Goal: Information Seeking & Learning: Compare options

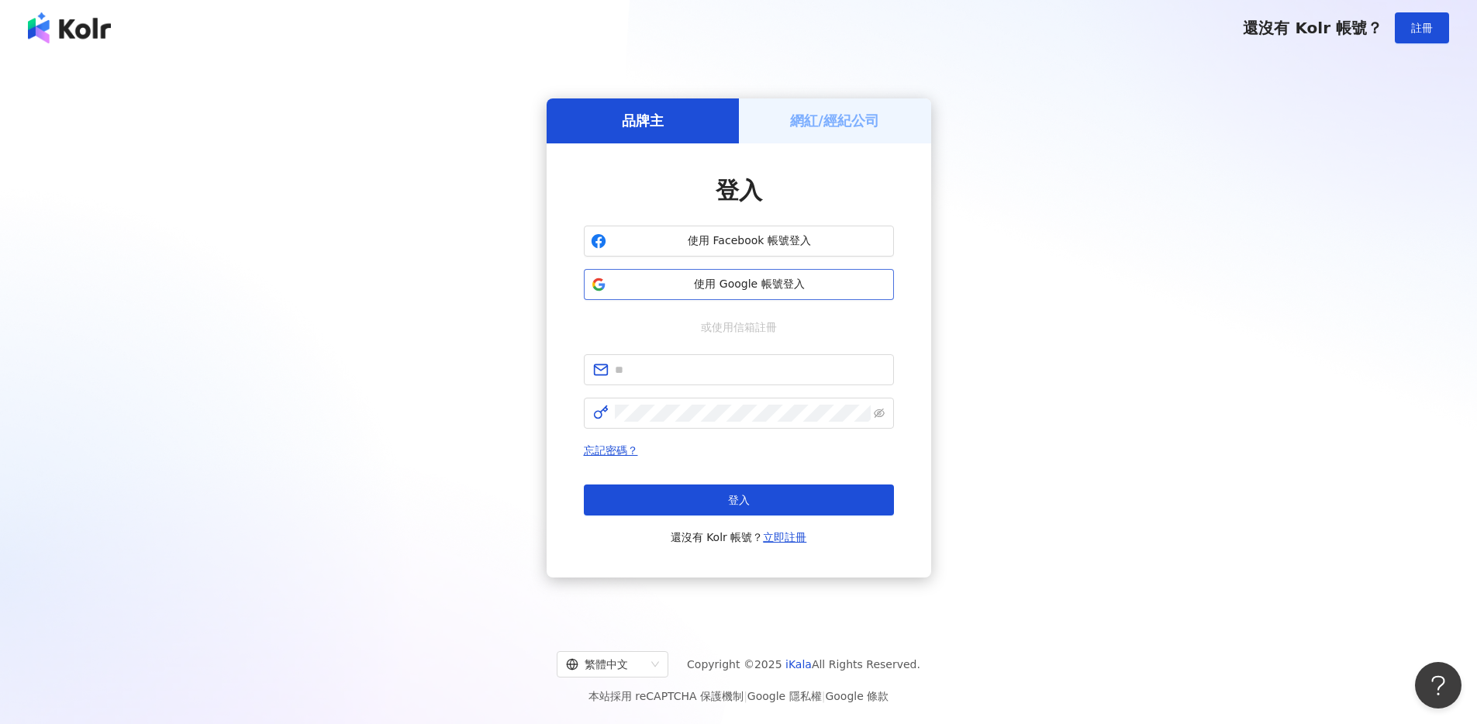
click at [786, 275] on button "使用 Google 帳號登入" at bounding box center [739, 284] width 310 height 31
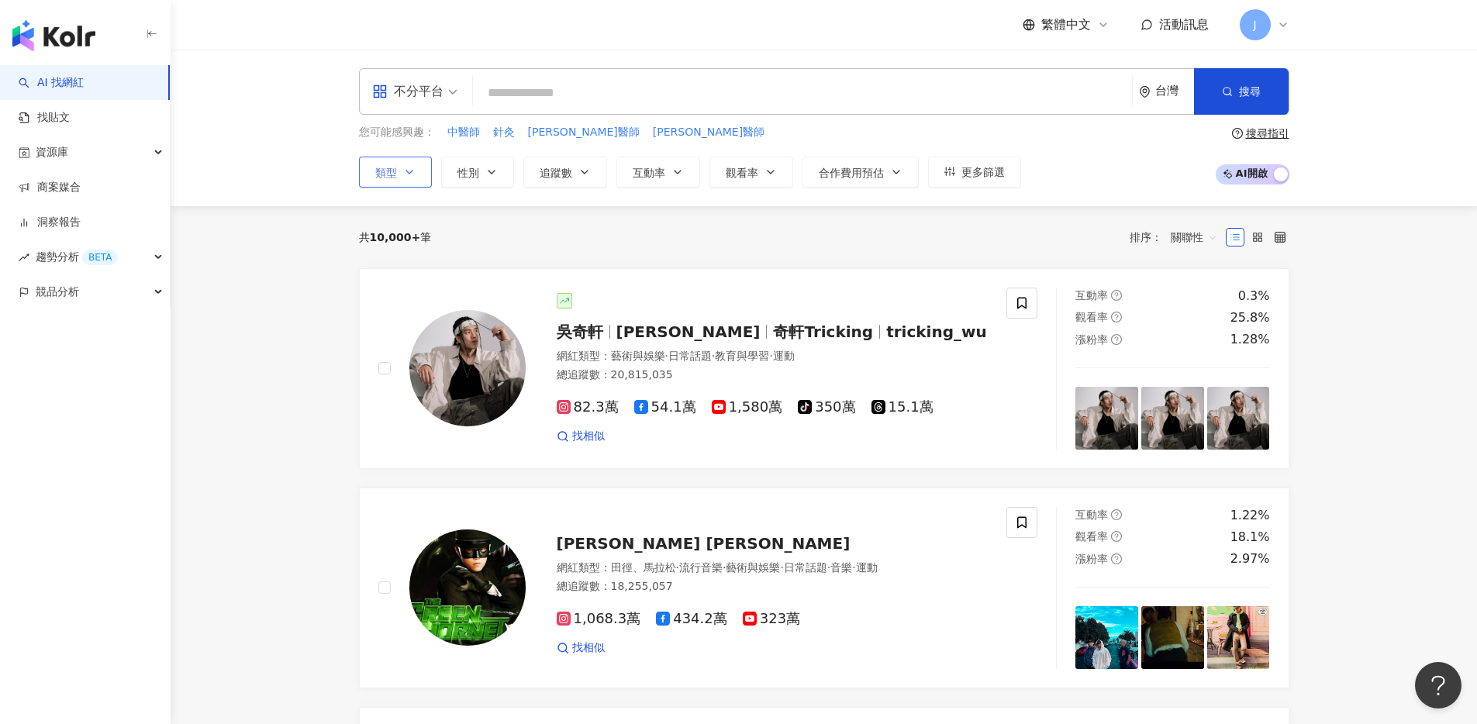
click at [394, 177] on span "類型" at bounding box center [386, 173] width 22 height 12
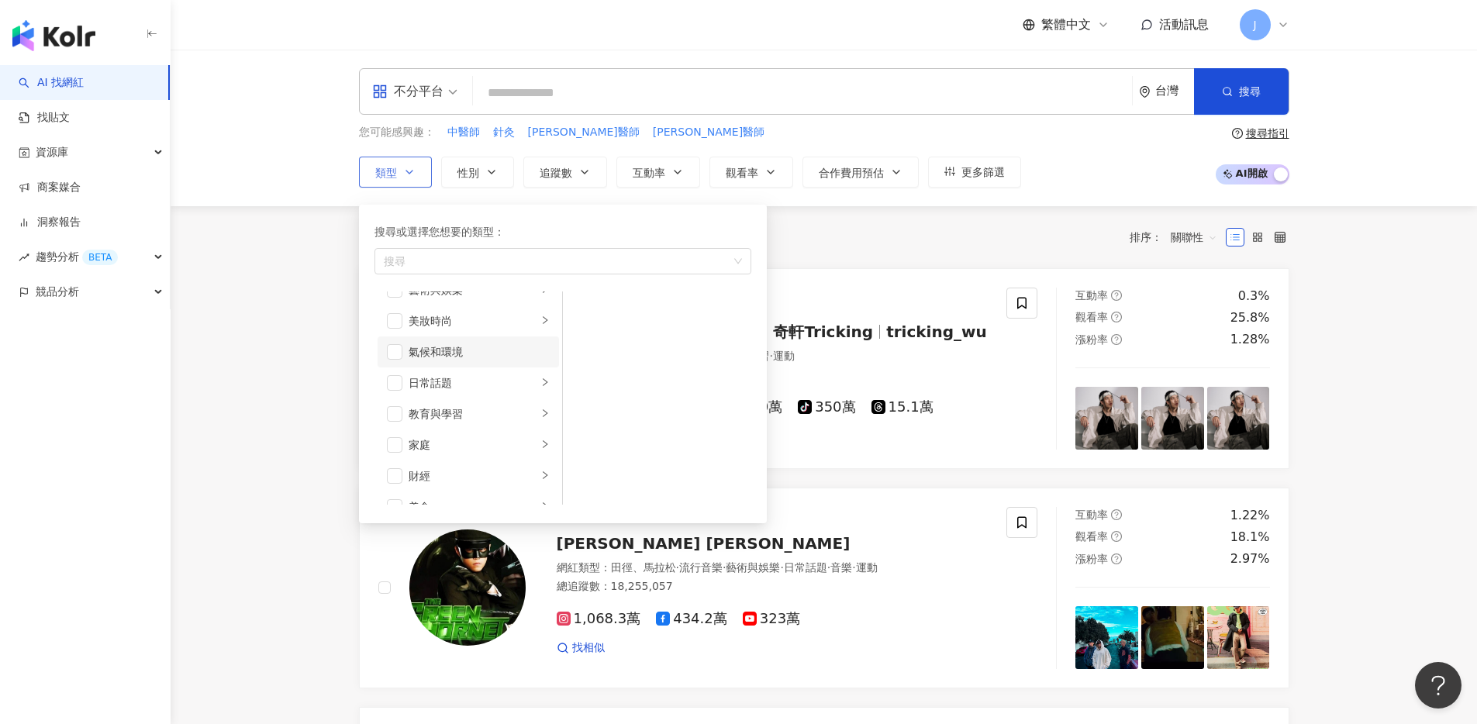
scroll to position [210, 0]
click at [397, 315] on span "button" at bounding box center [395, 317] width 16 height 16
click at [874, 236] on div "共 10,000+ 筆 排序： 關聯性" at bounding box center [824, 237] width 930 height 25
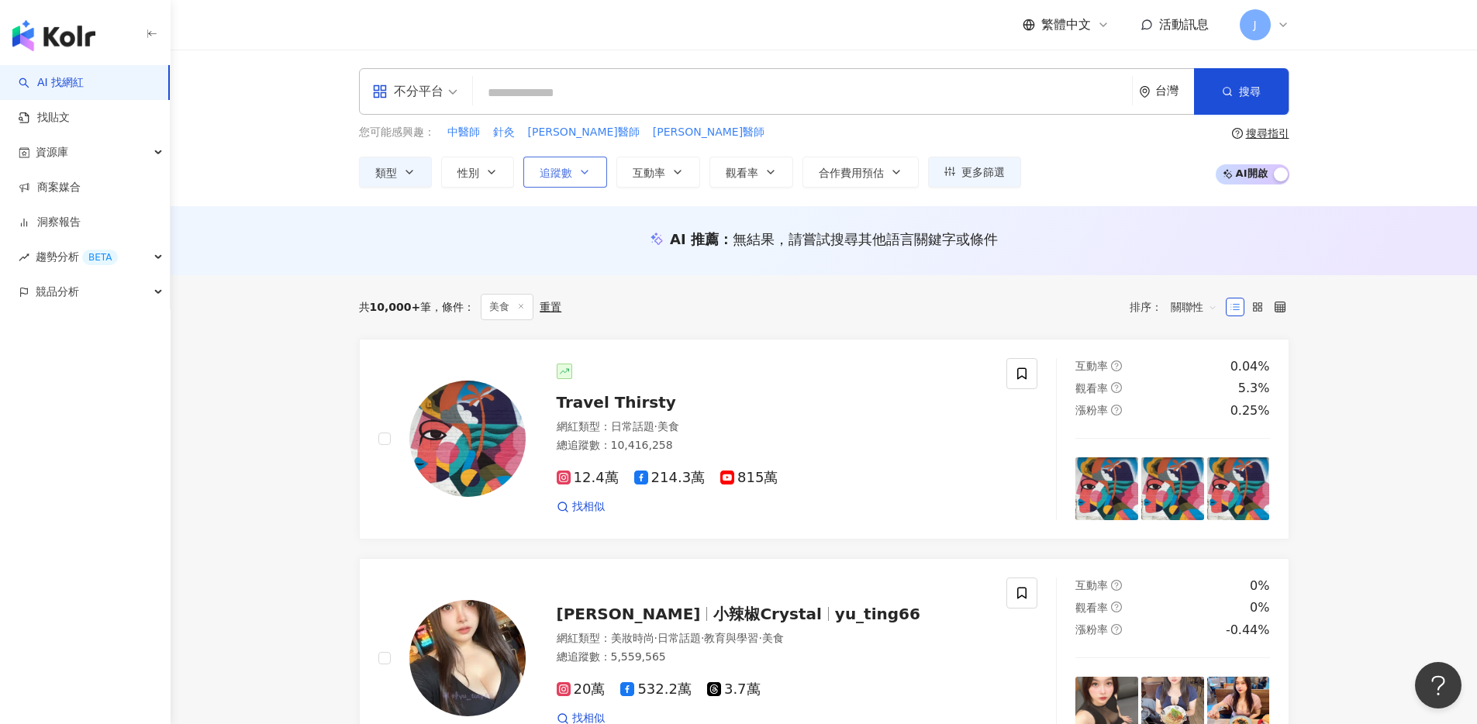
click at [583, 184] on button "追蹤數" at bounding box center [565, 172] width 84 height 31
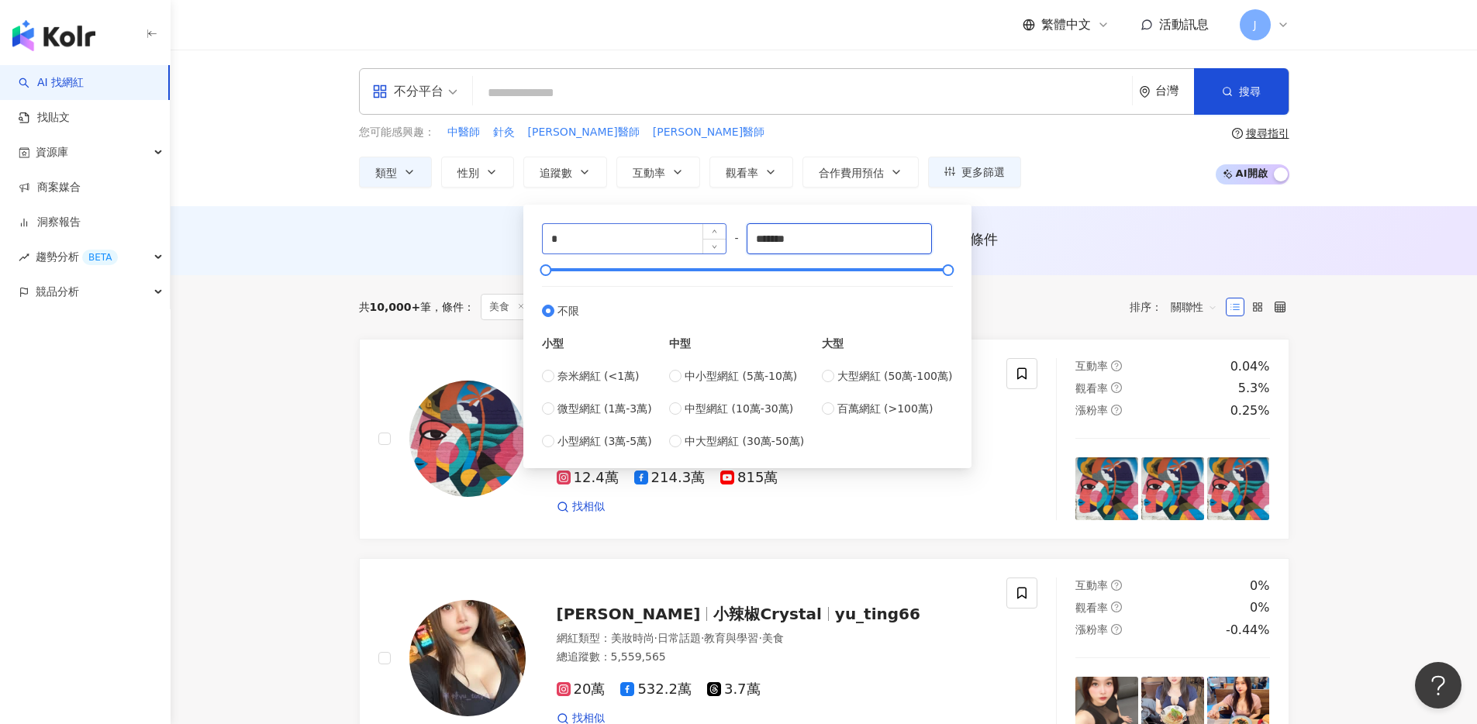
drag, startPoint x: 845, startPoint y: 244, endPoint x: 597, endPoint y: 251, distance: 248.1
click at [597, 251] on div "* - ******* 不限 小型 奈米網紅 (<1萬) 微型網紅 (1萬-3萬) 小型網紅 (3萬-5萬) 中型 中小型網紅 (5萬-10萬) 中型網紅 (…" at bounding box center [747, 336] width 411 height 226
drag, startPoint x: 866, startPoint y: 247, endPoint x: 708, endPoint y: 238, distance: 157.6
click at [708, 238] on div "* - ******* 不限 小型 奈米網紅 (<1萬) 微型網紅 (1萬-3萬) 小型網紅 (3萬-5萬) 中型 中小型網紅 (5萬-10萬) 中型網紅 (…" at bounding box center [747, 336] width 411 height 226
click at [816, 250] on input "*******" at bounding box center [839, 238] width 184 height 29
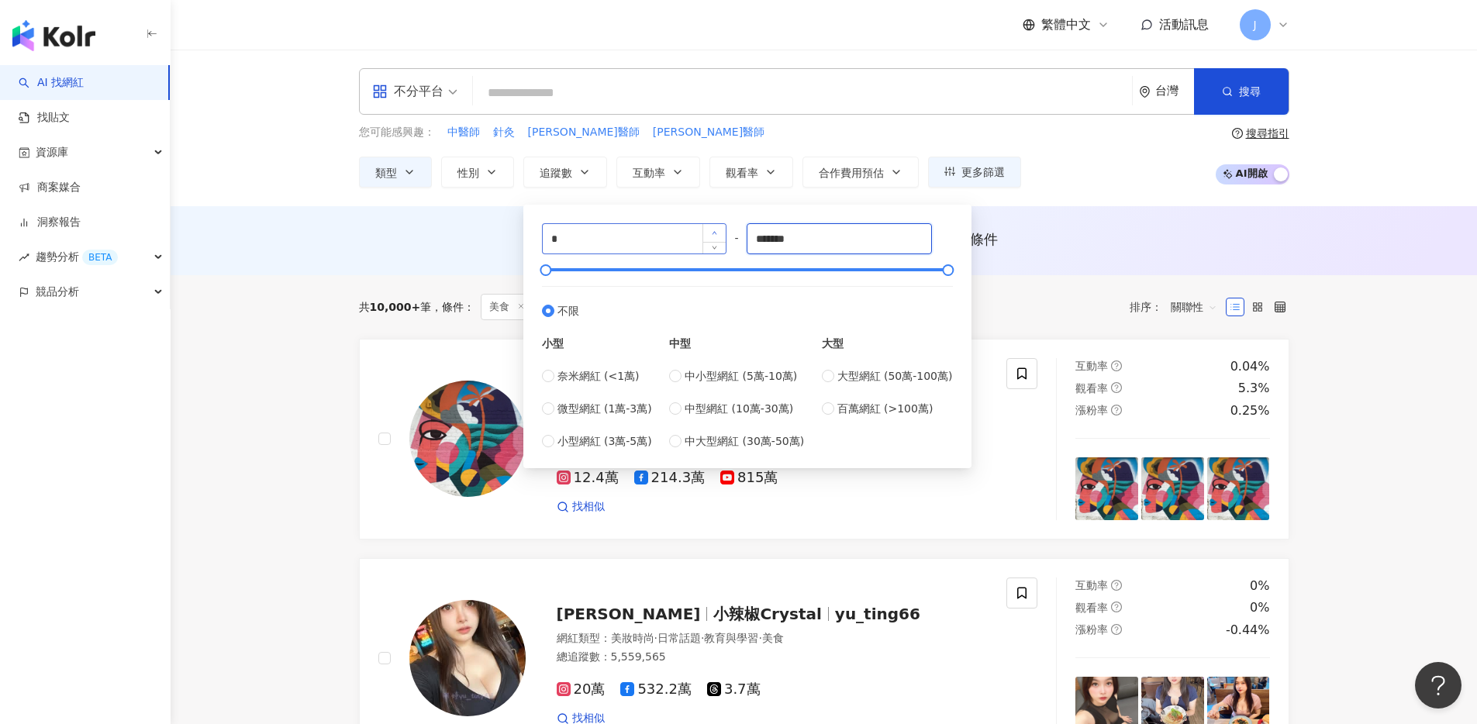
drag, startPoint x: 842, startPoint y: 234, endPoint x: 708, endPoint y: 233, distance: 134.1
click at [708, 233] on div "* - ******* 不限 小型 奈米網紅 (<1萬) 微型網紅 (1萬-3萬) 小型網紅 (3萬-5萬) 中型 中小型網紅 (5萬-10萬) 中型網紅 (…" at bounding box center [747, 336] width 411 height 226
type input "*****"
click at [1139, 306] on div "排序： 關聯性" at bounding box center [1177, 307] width 96 height 25
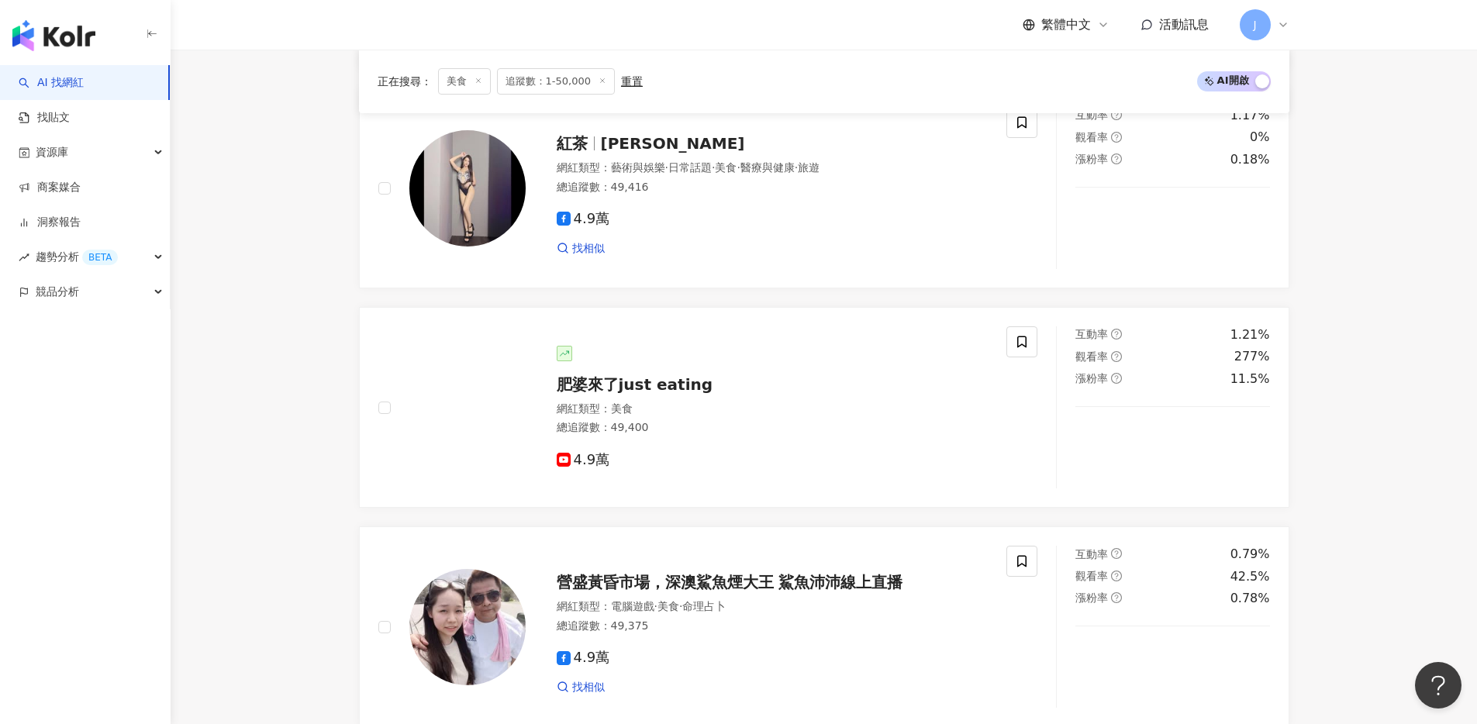
scroll to position [2582, 0]
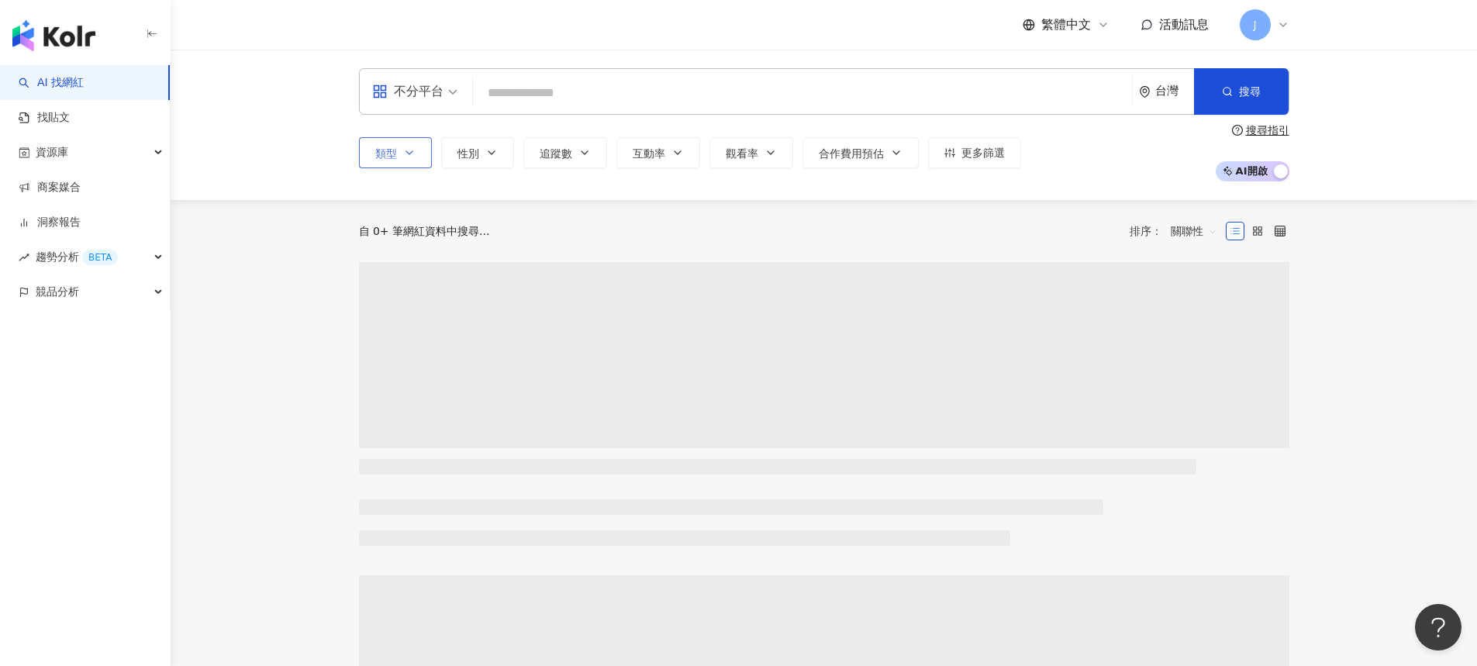
click at [410, 157] on icon "button" at bounding box center [409, 152] width 12 height 12
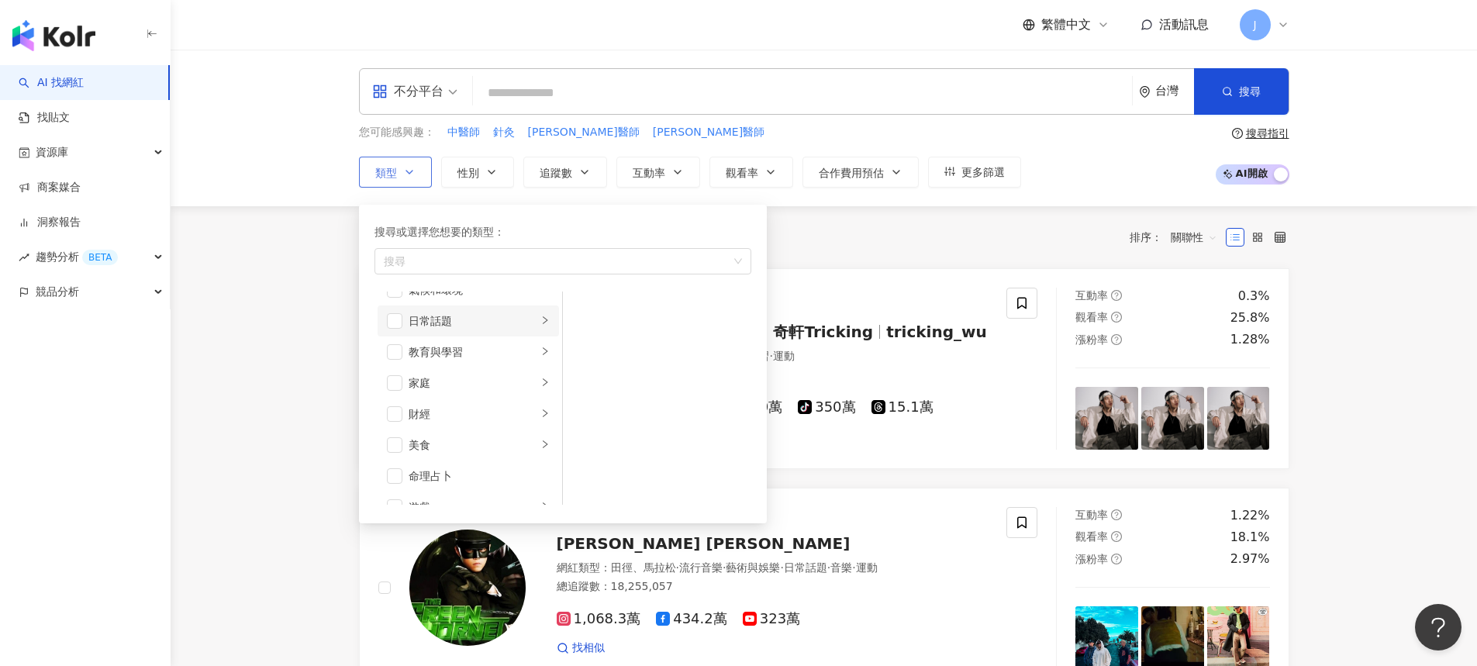
scroll to position [92, 0]
click at [475, 380] on div "家庭" at bounding box center [472, 372] width 129 height 17
click at [584, 315] on span "button" at bounding box center [583, 310] width 16 height 16
click at [583, 336] on span "button" at bounding box center [583, 341] width 16 height 16
click at [1004, 150] on div "您可能感興趣： 中醫師 針灸 吳秉聰醫師 林暐熙醫師 類型 搜尋或選擇您想要的類型： 家庭 藝術與娛樂 美妝時尚 氣候和環境 日常話題 教育與學習 家庭 財經…" at bounding box center [690, 156] width 662 height 64
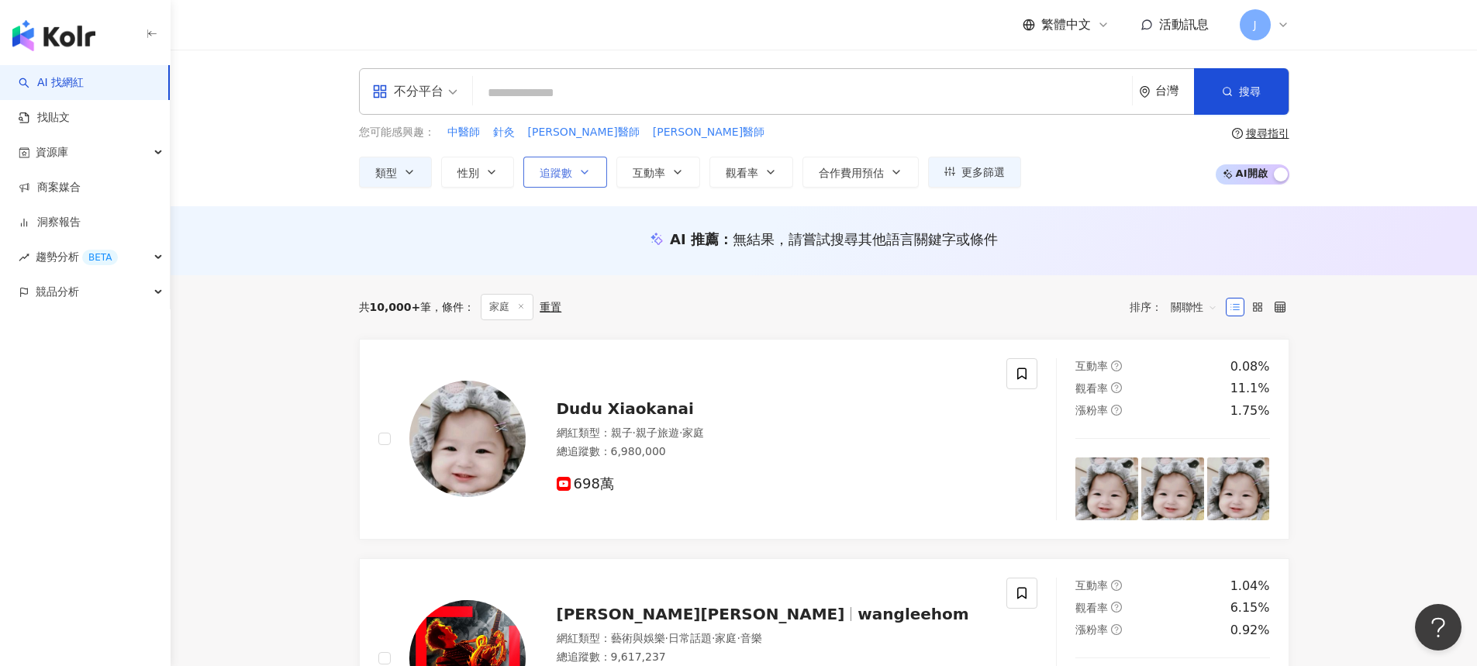
click at [552, 177] on span "追蹤數" at bounding box center [555, 173] width 33 height 12
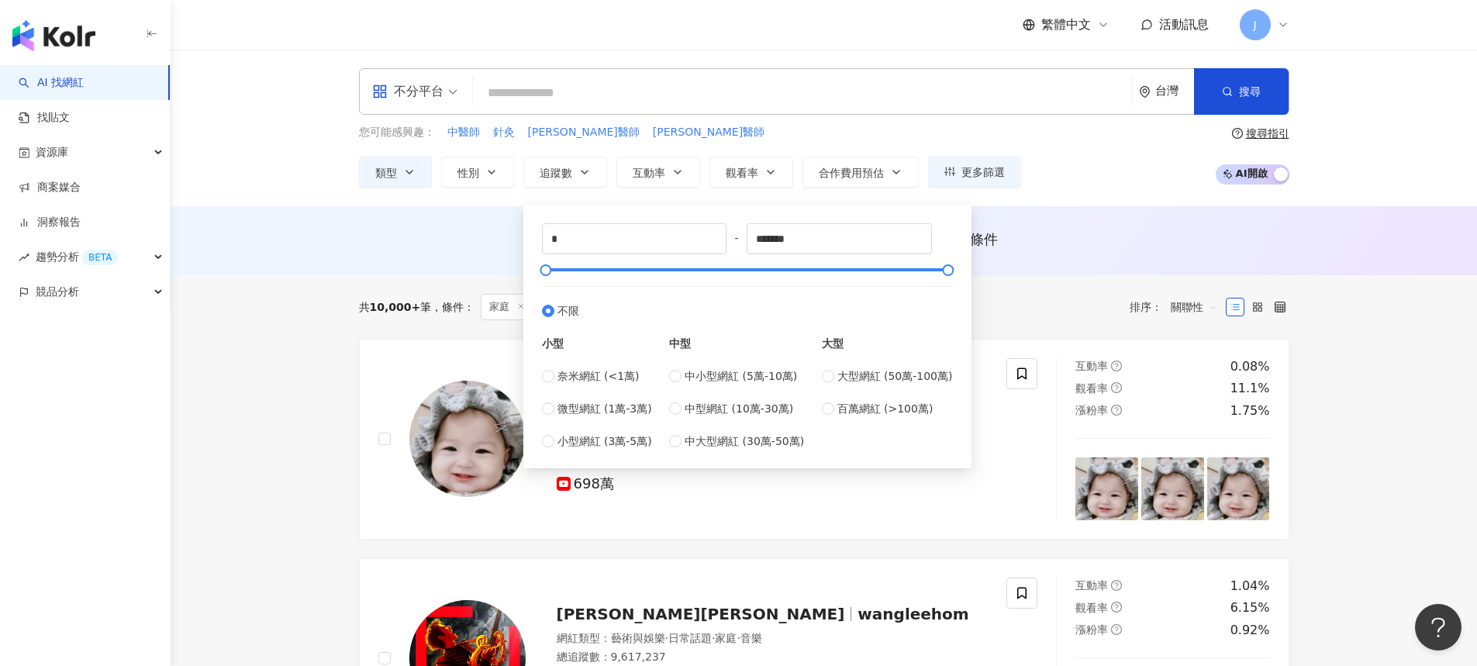
click at [1093, 242] on div "AI 推薦 ： 無結果，請嘗試搜尋其他語言關鍵字或條件" at bounding box center [824, 238] width 930 height 19
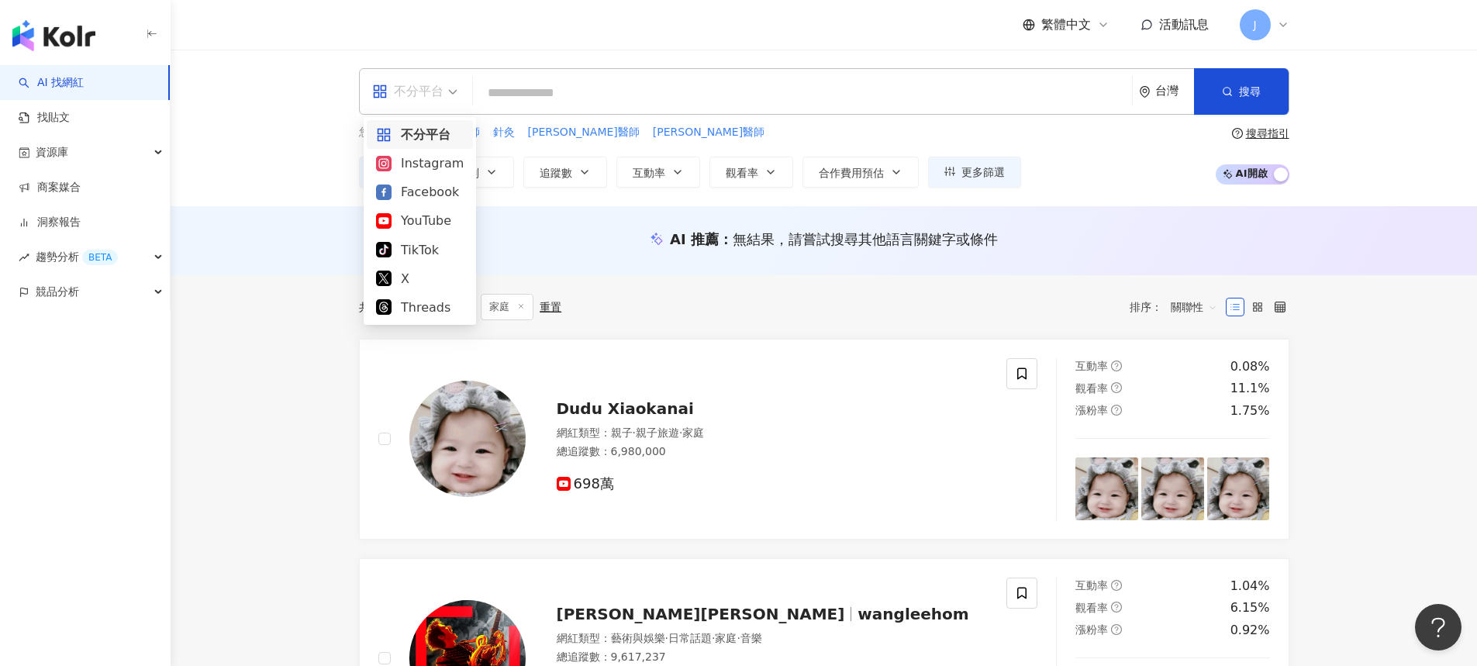
click at [445, 98] on span "不分平台" at bounding box center [414, 91] width 85 height 25
click at [436, 165] on div "Instagram" at bounding box center [420, 162] width 88 height 19
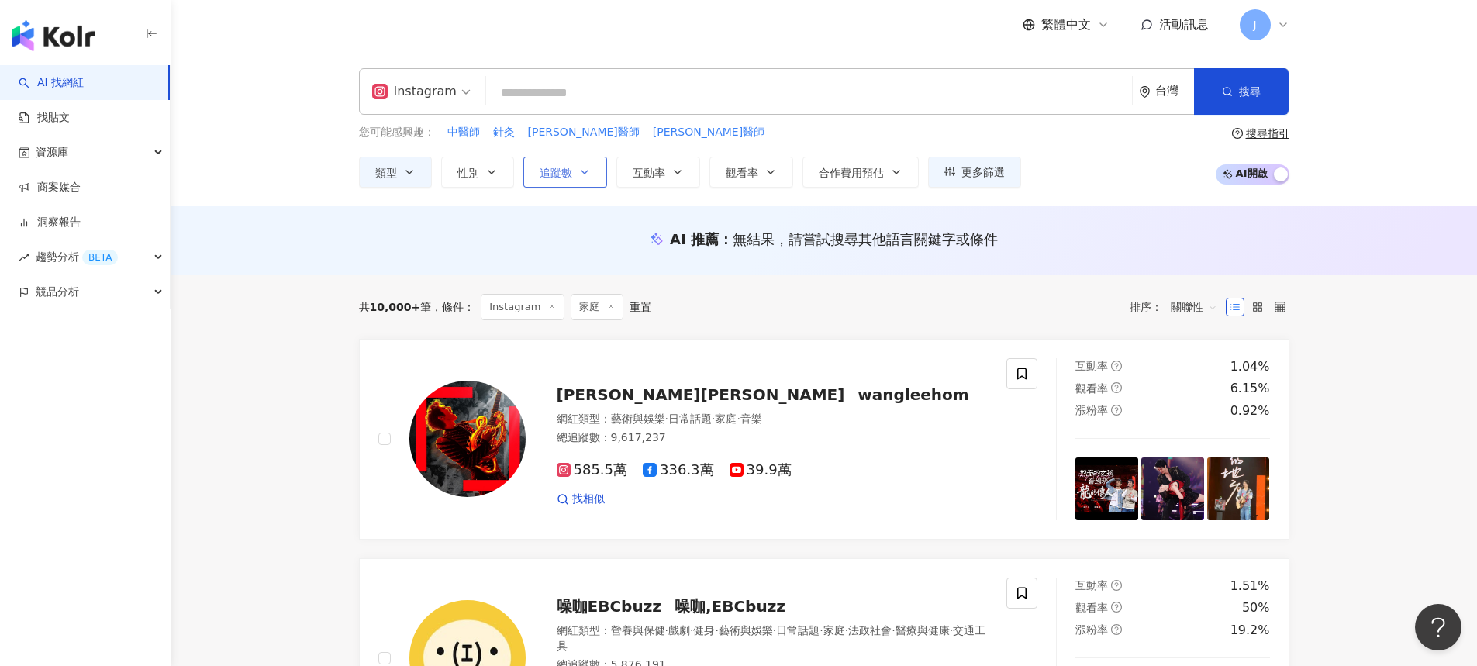
click at [587, 171] on icon "button" at bounding box center [584, 172] width 6 height 3
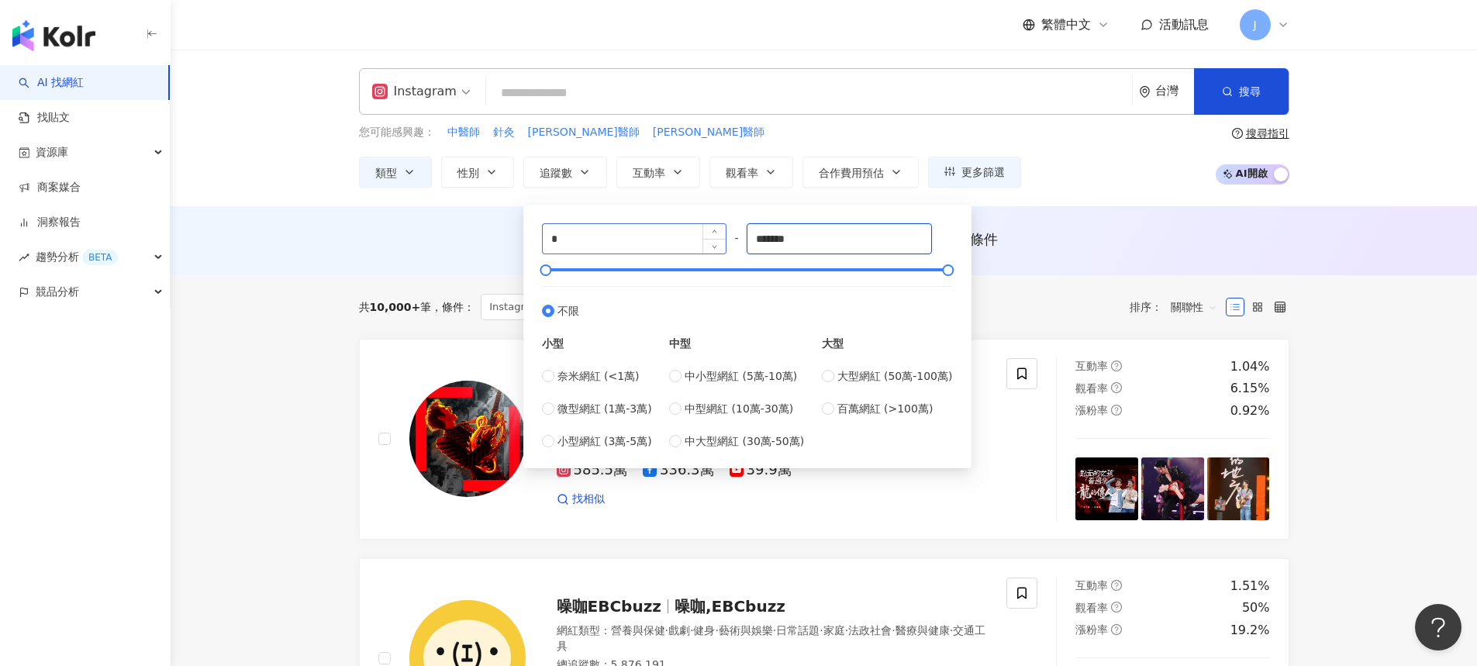
drag, startPoint x: 826, startPoint y: 244, endPoint x: 694, endPoint y: 240, distance: 131.8
click at [694, 240] on div "* - ******* 不限 小型 奈米網紅 (<1萬) 微型網紅 (1萬-3萬) 小型網紅 (3萬-5萬) 中型 中小型網紅 (5萬-10萬) 中型網紅 (…" at bounding box center [747, 336] width 411 height 226
type input "*"
click at [840, 231] on input "****" at bounding box center [839, 238] width 184 height 29
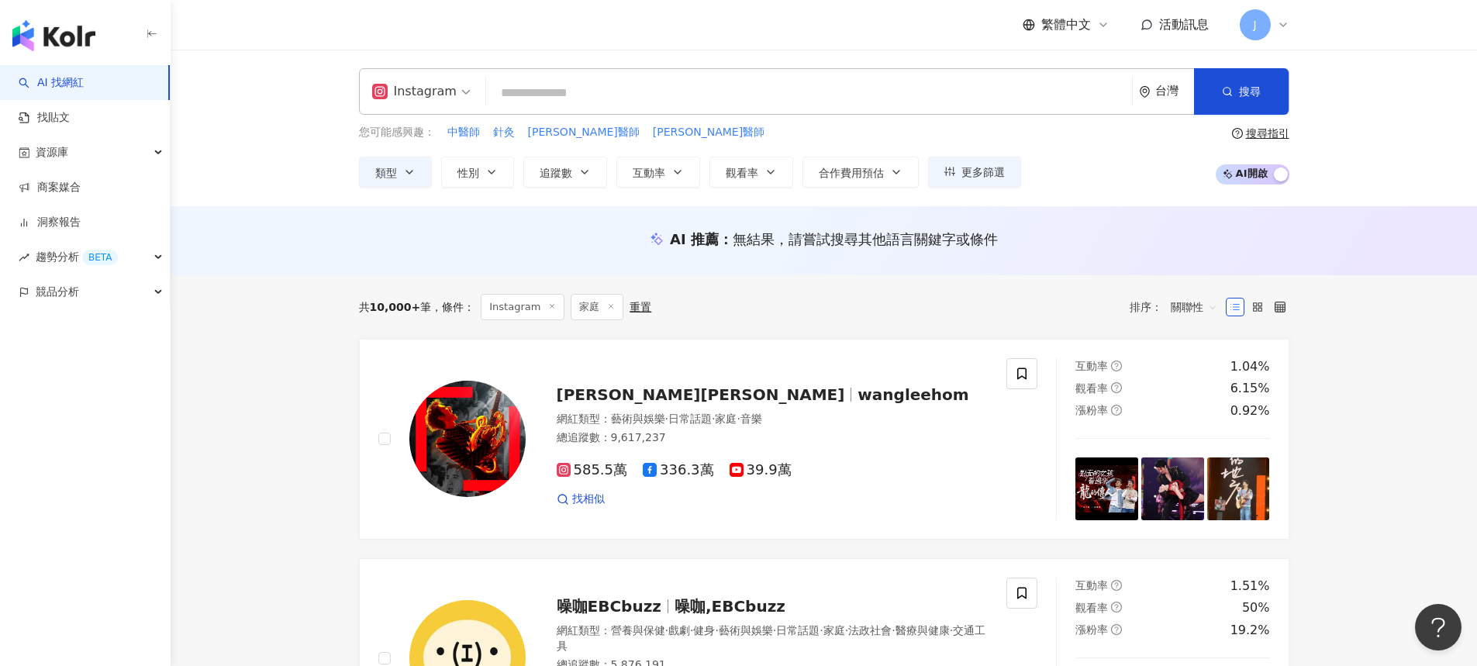
click at [1020, 268] on div "AI 推薦 ： 無結果，請嘗試搜尋其他語言關鍵字或條件" at bounding box center [824, 240] width 1306 height 69
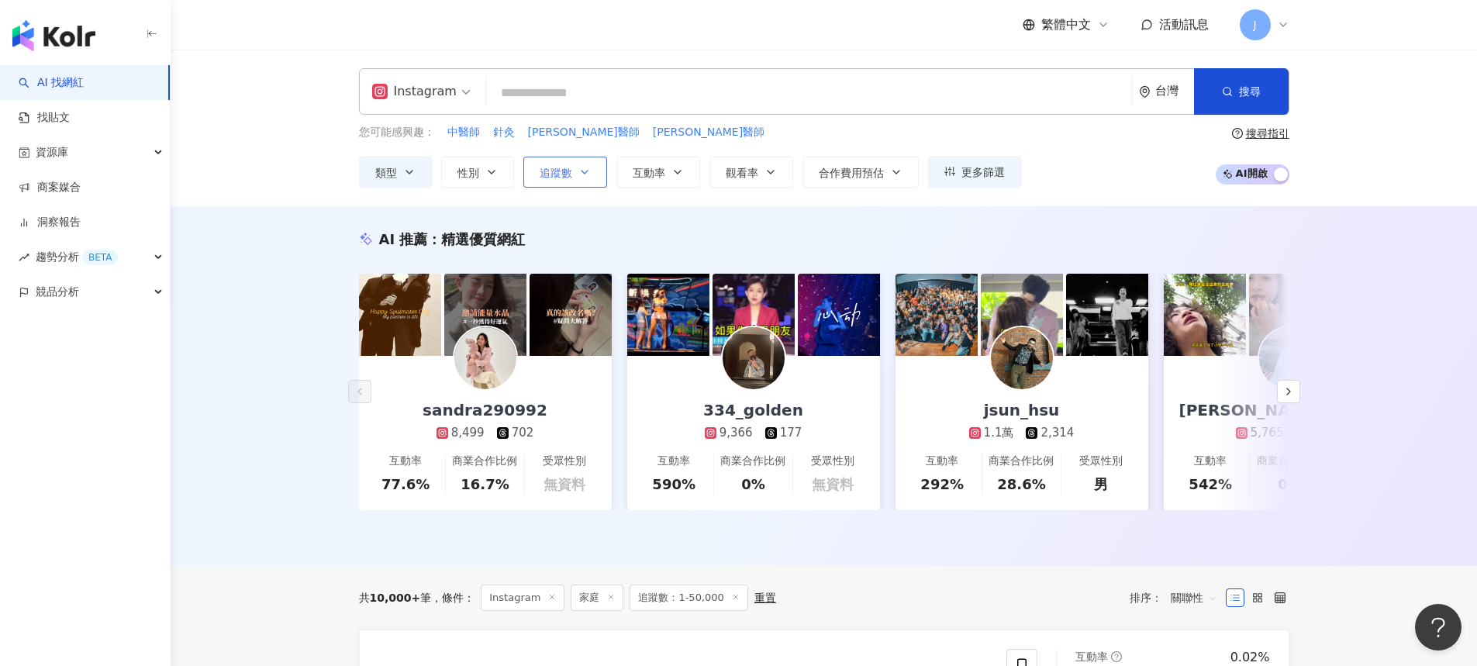
click at [598, 176] on button "追蹤數" at bounding box center [565, 172] width 84 height 31
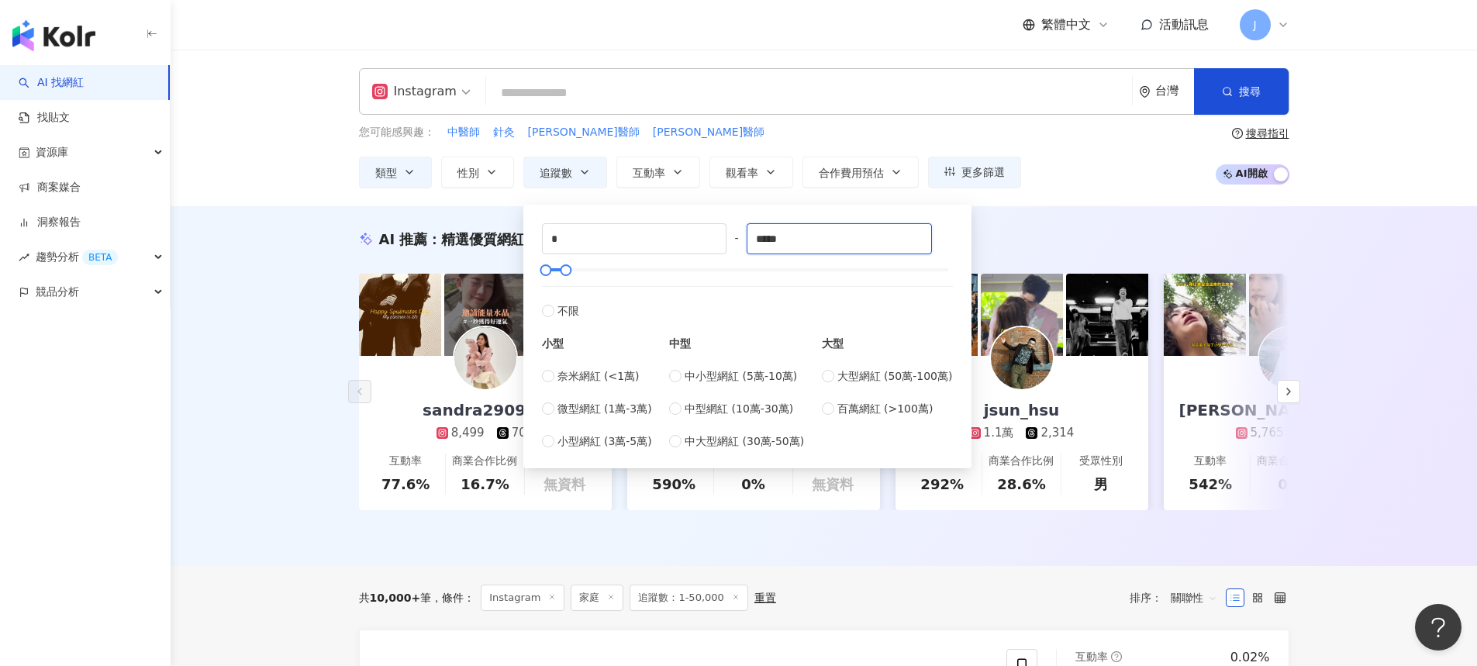
drag, startPoint x: 807, startPoint y: 236, endPoint x: 740, endPoint y: 237, distance: 66.7
click at [740, 237] on div "* - ***** 不限 小型 奈米網紅 (<1萬) 微型網紅 (1萬-3萬) 小型網紅 (3萬-5萬) 中型 中小型網紅 (5萬-10萬) 中型網紅 (10…" at bounding box center [747, 336] width 411 height 226
type input "*****"
click at [1225, 238] on div "AI 推薦 ： 精選優質網紅" at bounding box center [824, 238] width 930 height 19
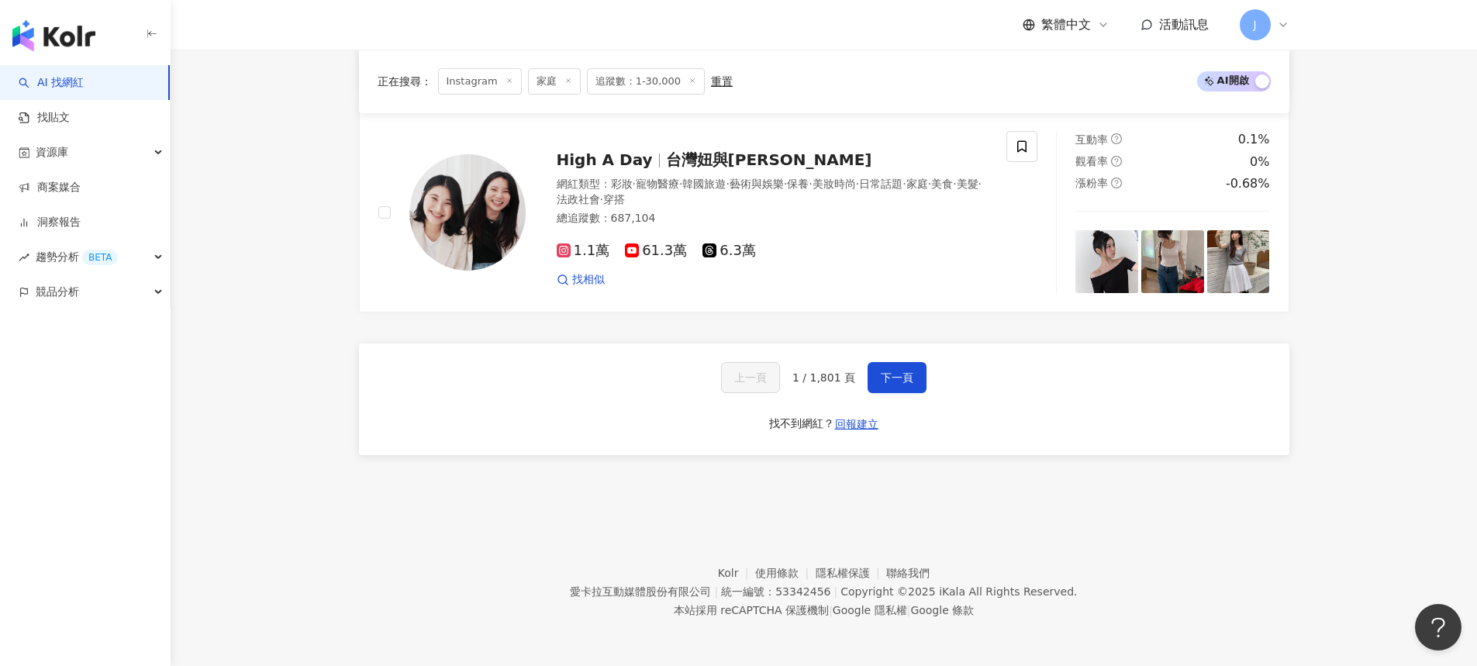
scroll to position [2913, 0]
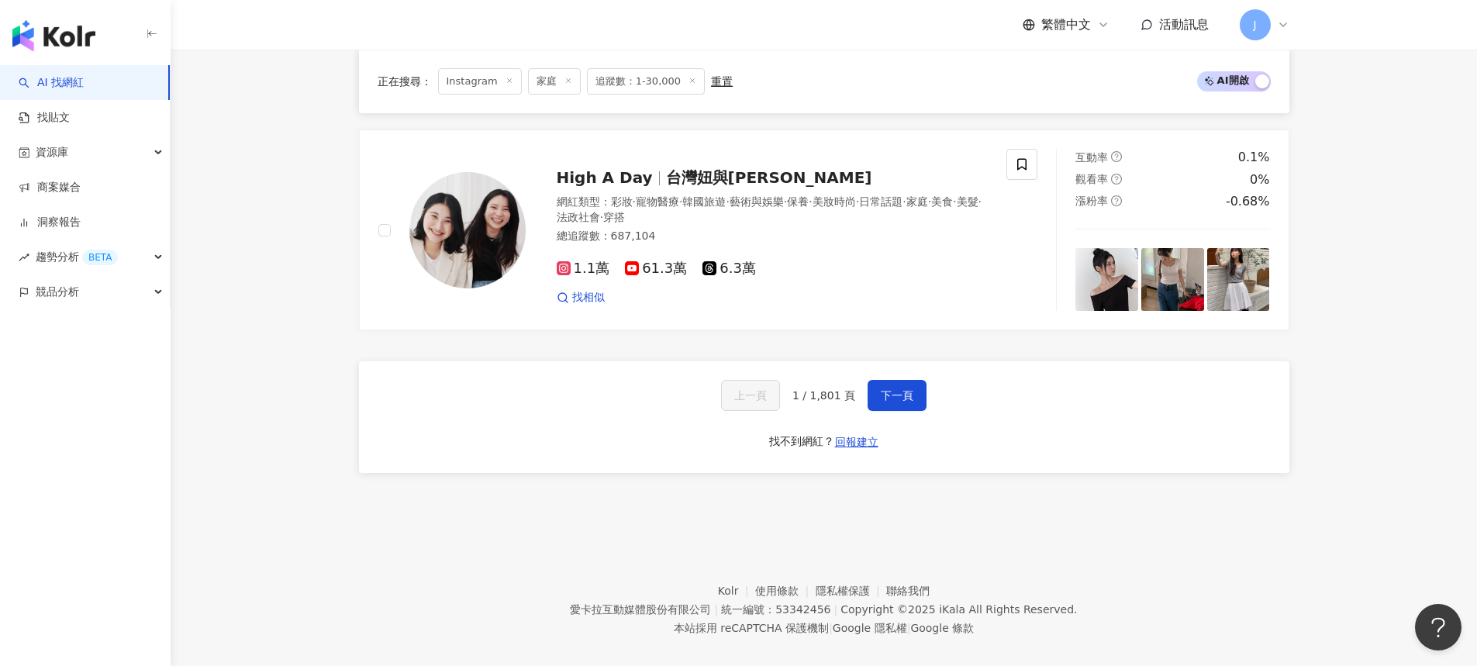
click at [904, 376] on div "上一頁 1 / 1,801 頁 下一頁 找不到網紅？ 回報建立" at bounding box center [824, 417] width 930 height 112
click at [893, 401] on span "下一頁" at bounding box center [897, 395] width 33 height 12
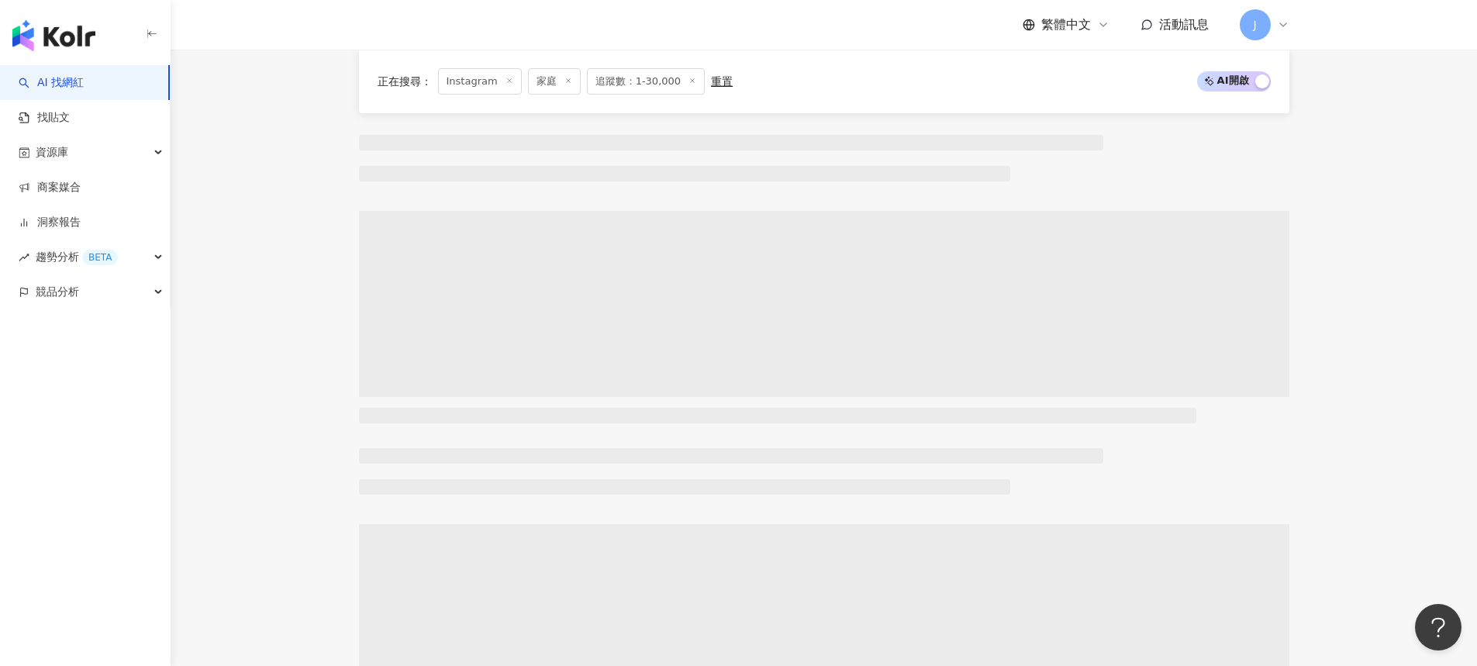
scroll to position [0, 0]
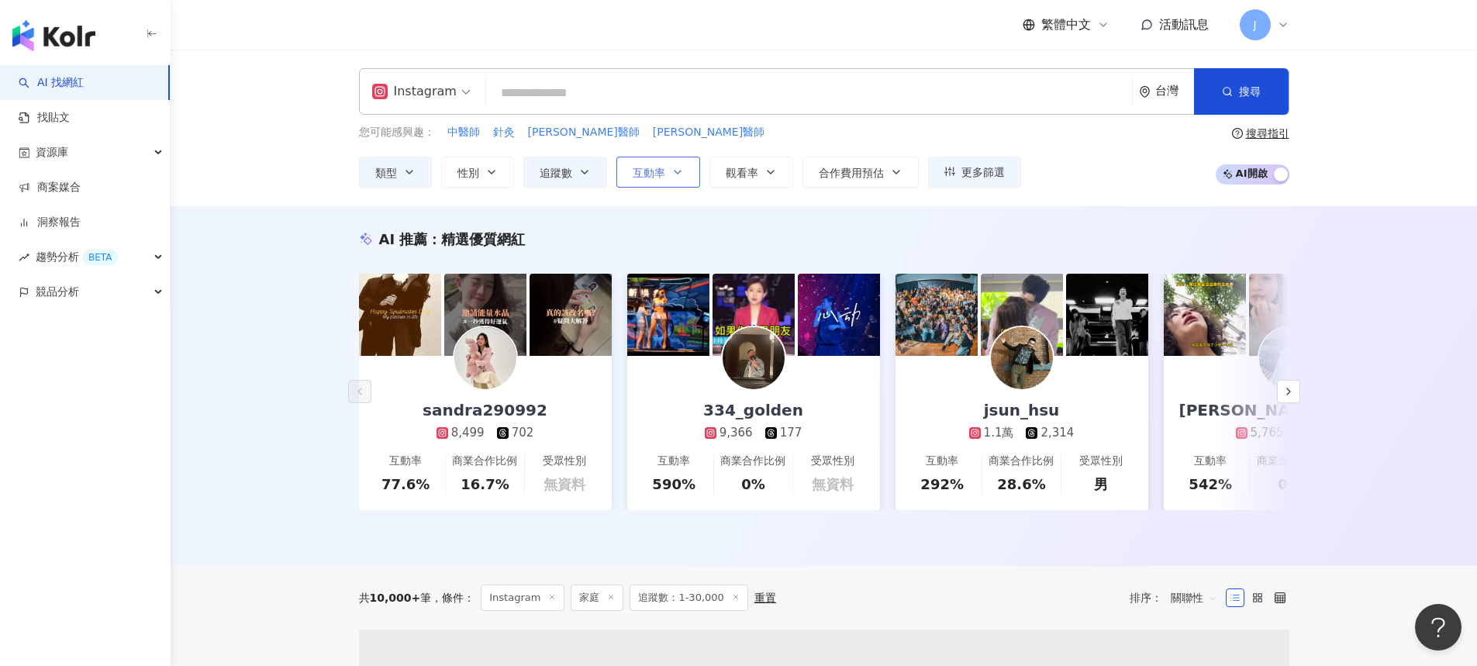
click at [658, 167] on span "互動率" at bounding box center [648, 173] width 33 height 12
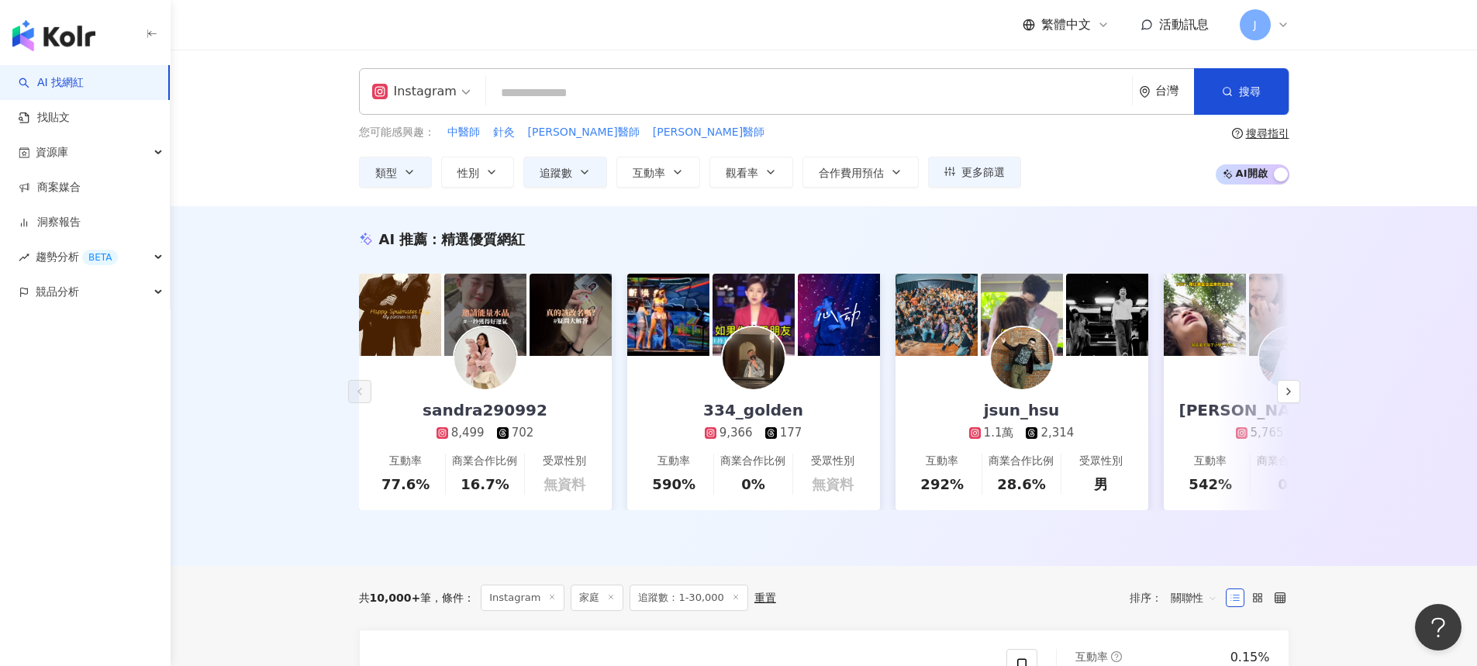
click at [236, 435] on div "AI 推薦 ： 精選優質網紅 sandra290992 8,499 702 互動率 77.6% 商業合作比例 16.7% 受眾性別 無資料 334_golde…" at bounding box center [824, 386] width 1306 height 360
click at [1287, 394] on icon "button" at bounding box center [1288, 391] width 12 height 12
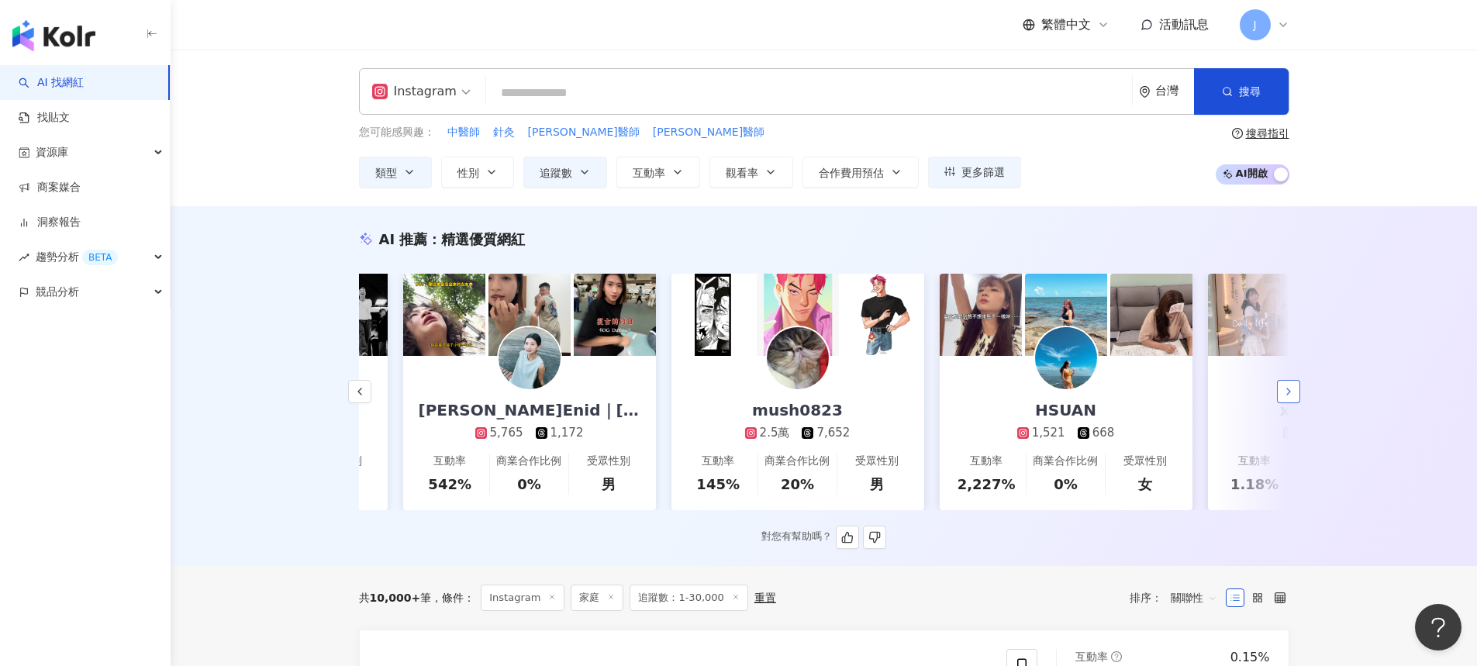
scroll to position [0, 805]
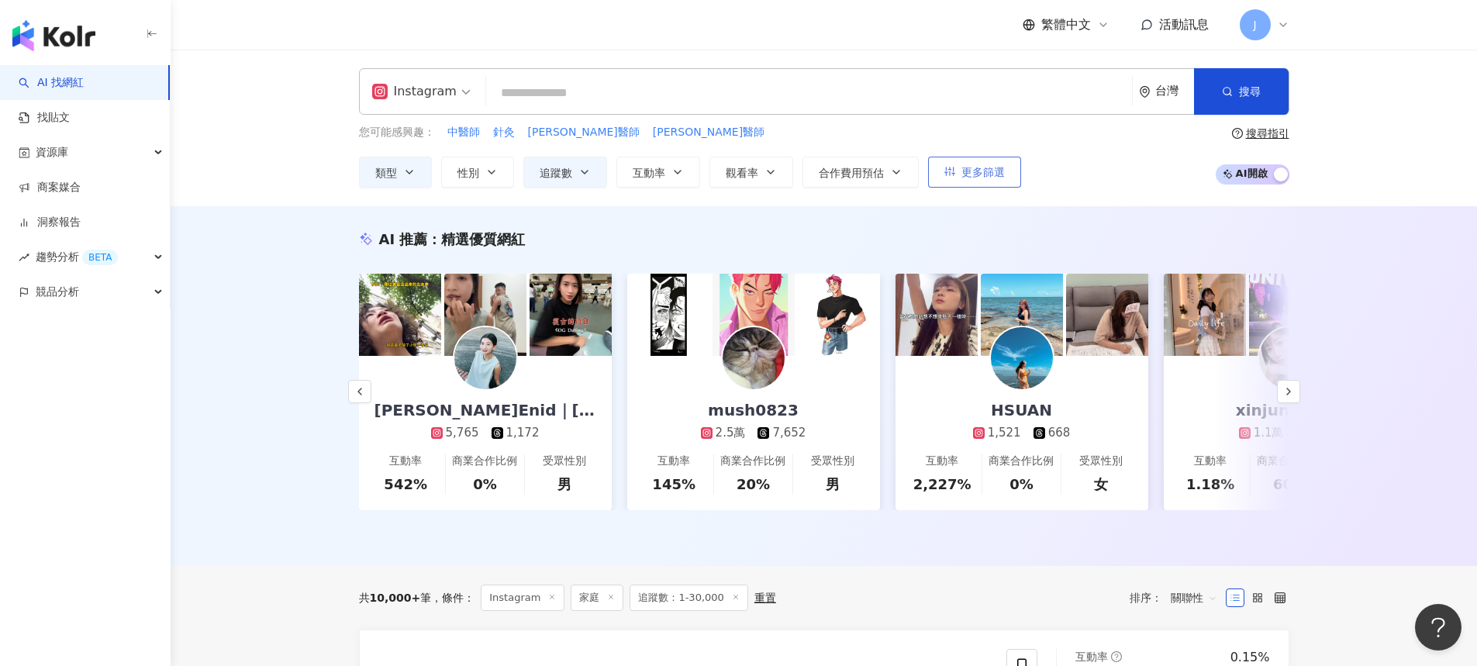
click at [970, 172] on span "更多篩選" at bounding box center [982, 172] width 43 height 12
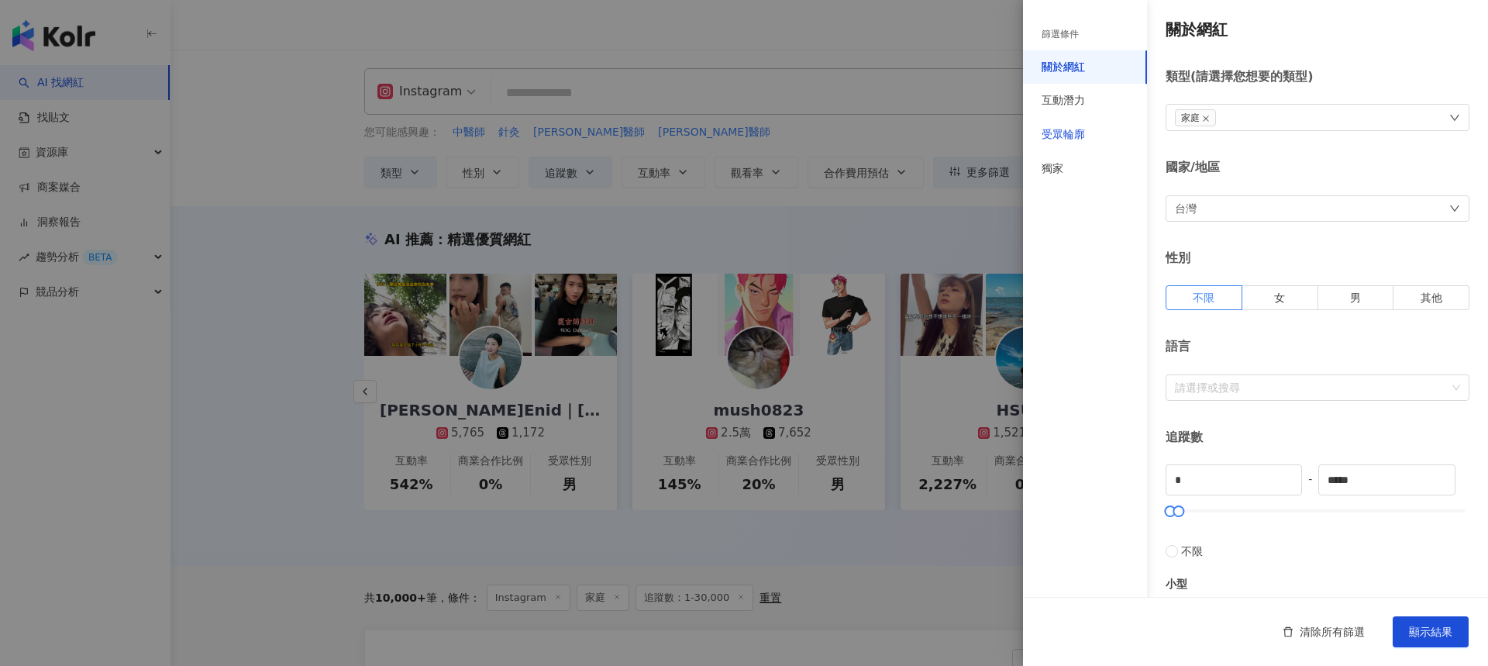
click at [1079, 132] on div "受眾輪廓" at bounding box center [1063, 135] width 43 height 16
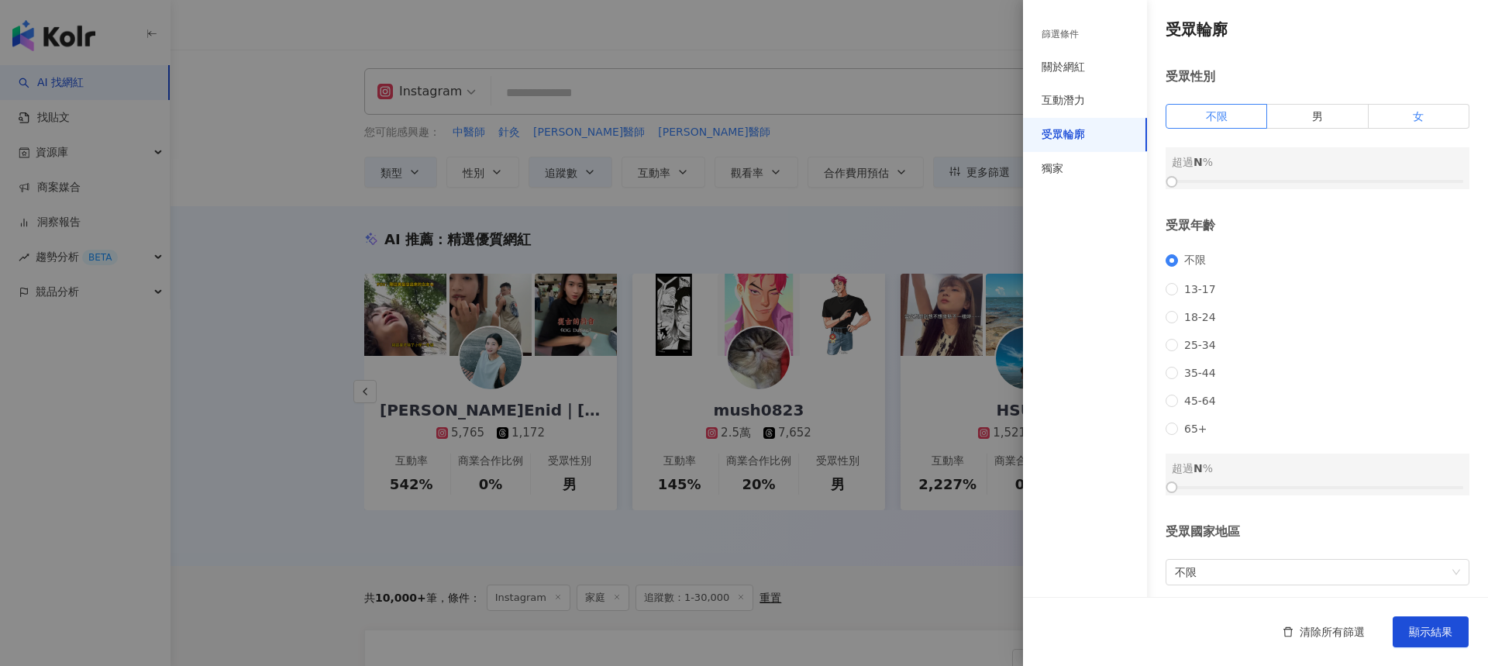
click at [1404, 108] on label "女" at bounding box center [1419, 116] width 101 height 25
drag, startPoint x: 1180, startPoint y: 177, endPoint x: 1311, endPoint y: 191, distance: 132.6
click at [1311, 191] on div "受眾輪廓 受眾性別 不限 男 女 女 超過 50 % 受眾年齡 不限 13-17 18-24 25-34 35-44 45-64 65+ 超過 N % 受眾國…" at bounding box center [1255, 332] width 465 height 664
click at [1446, 622] on button "顯示結果" at bounding box center [1431, 631] width 76 height 31
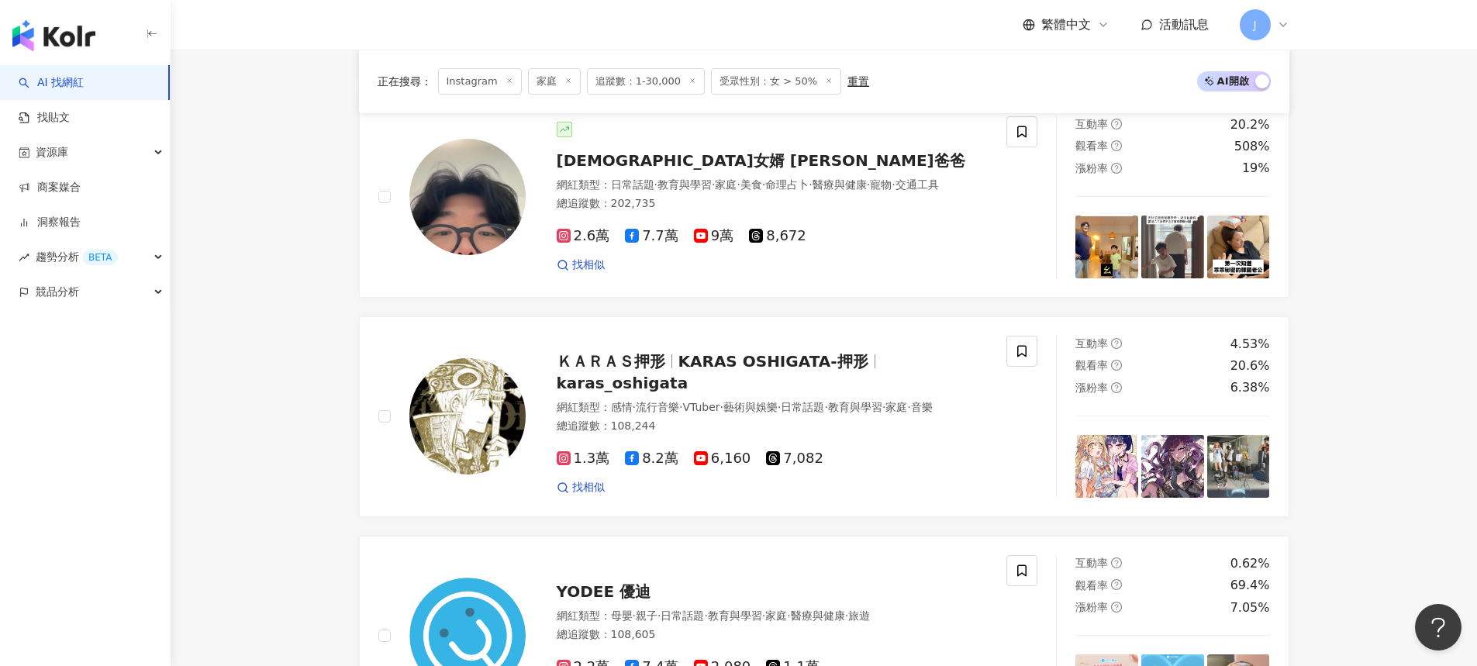
scroll to position [2913, 0]
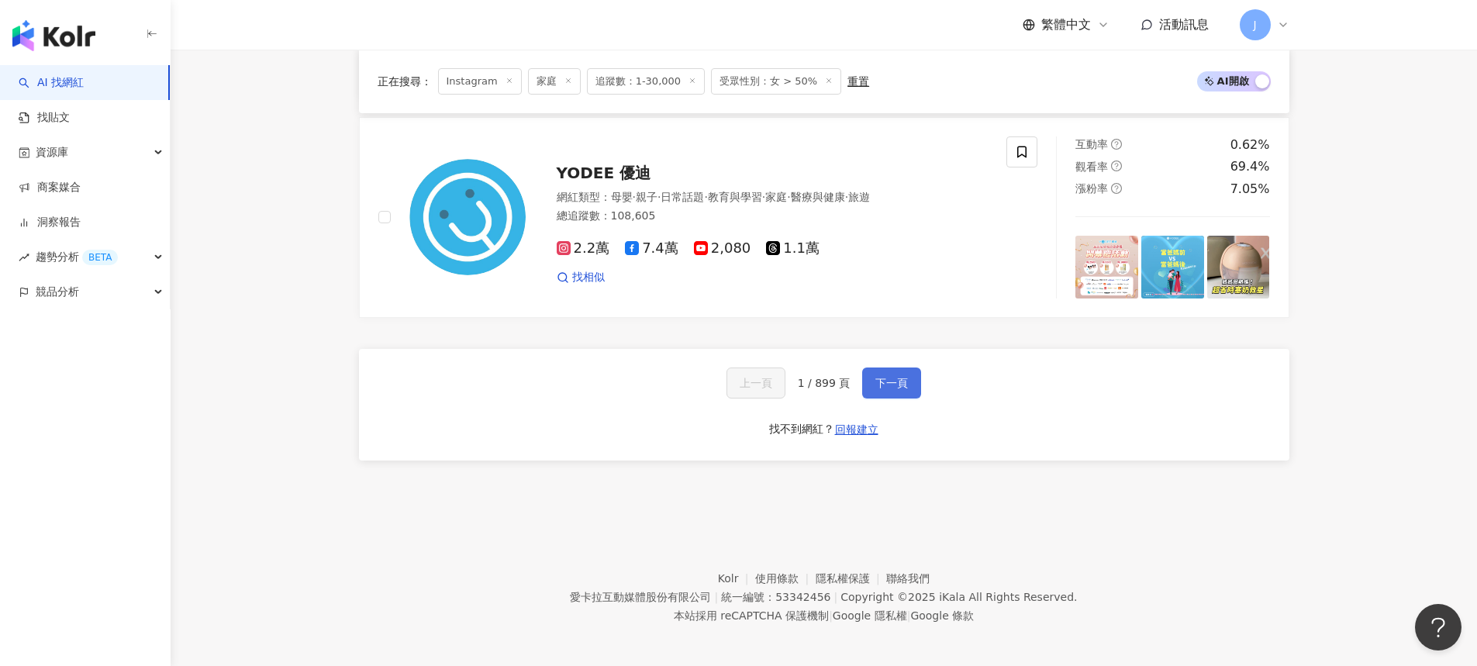
click at [904, 383] on button "下一頁" at bounding box center [891, 382] width 59 height 31
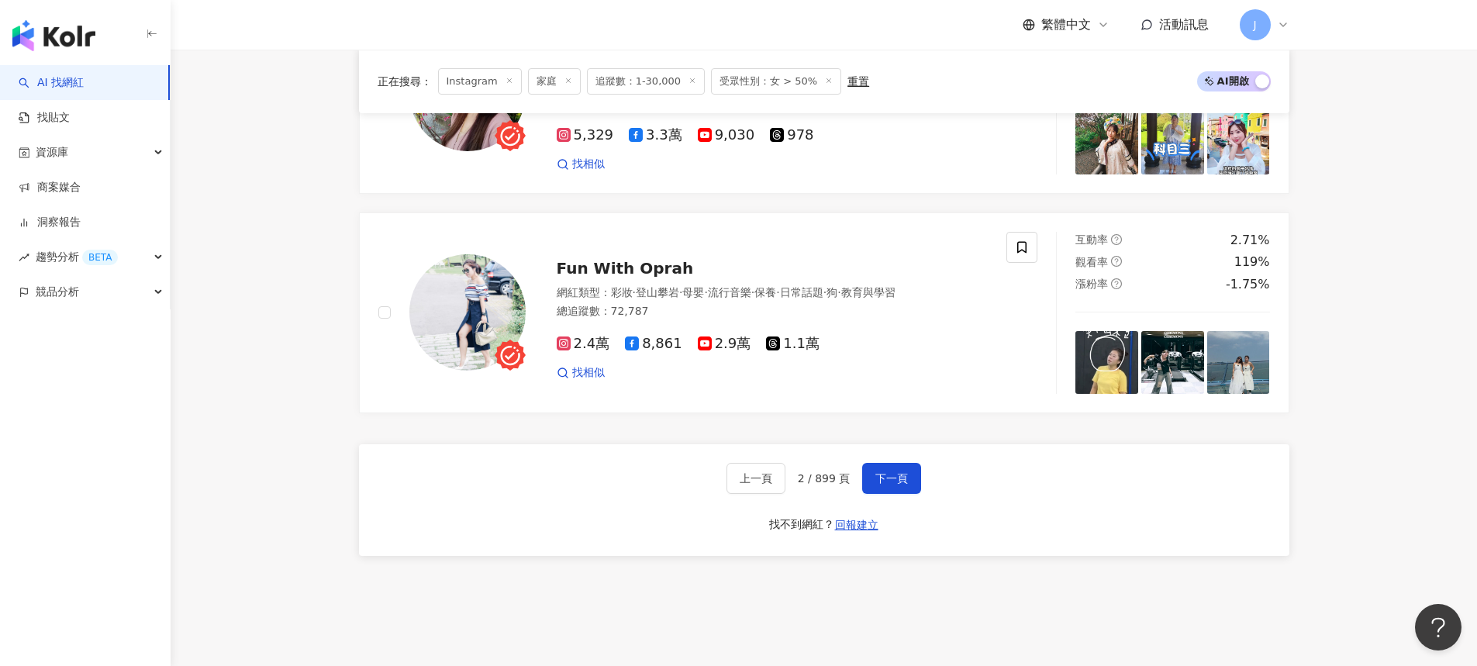
scroll to position [2872, 0]
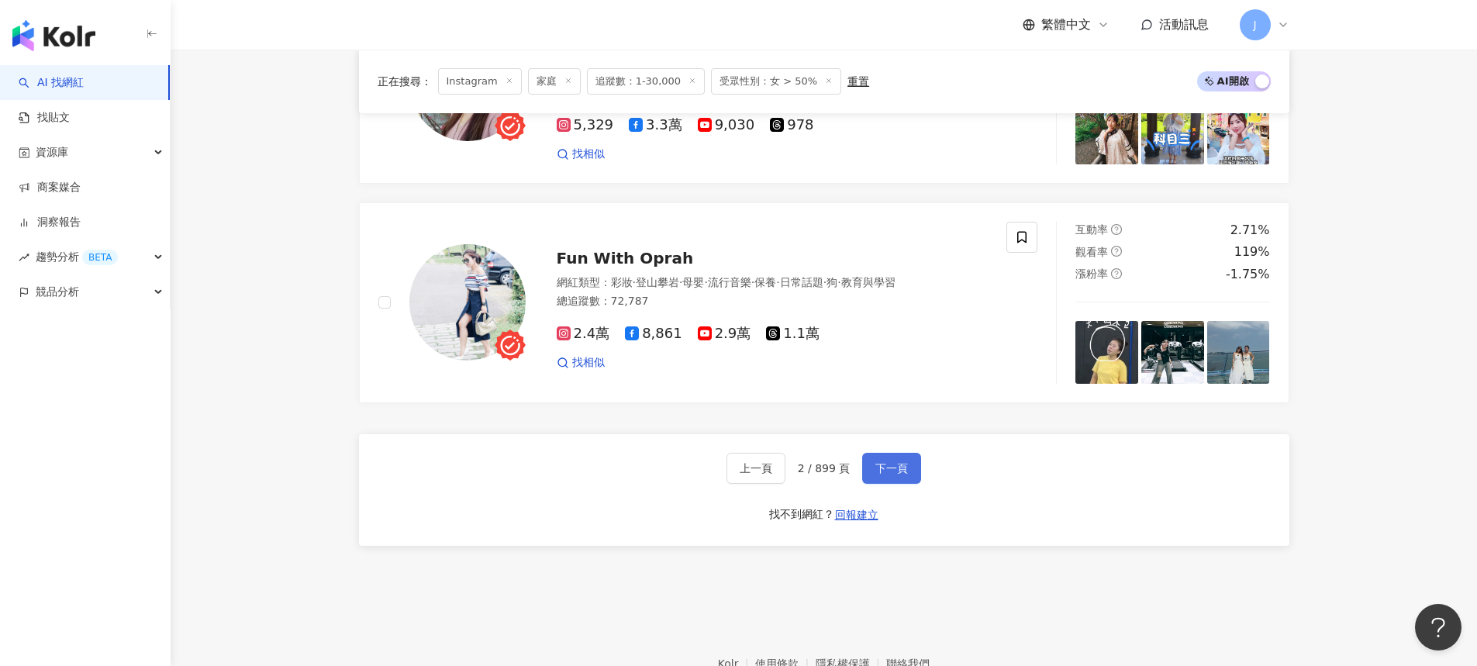
click at [887, 462] on span "下一頁" at bounding box center [891, 468] width 33 height 12
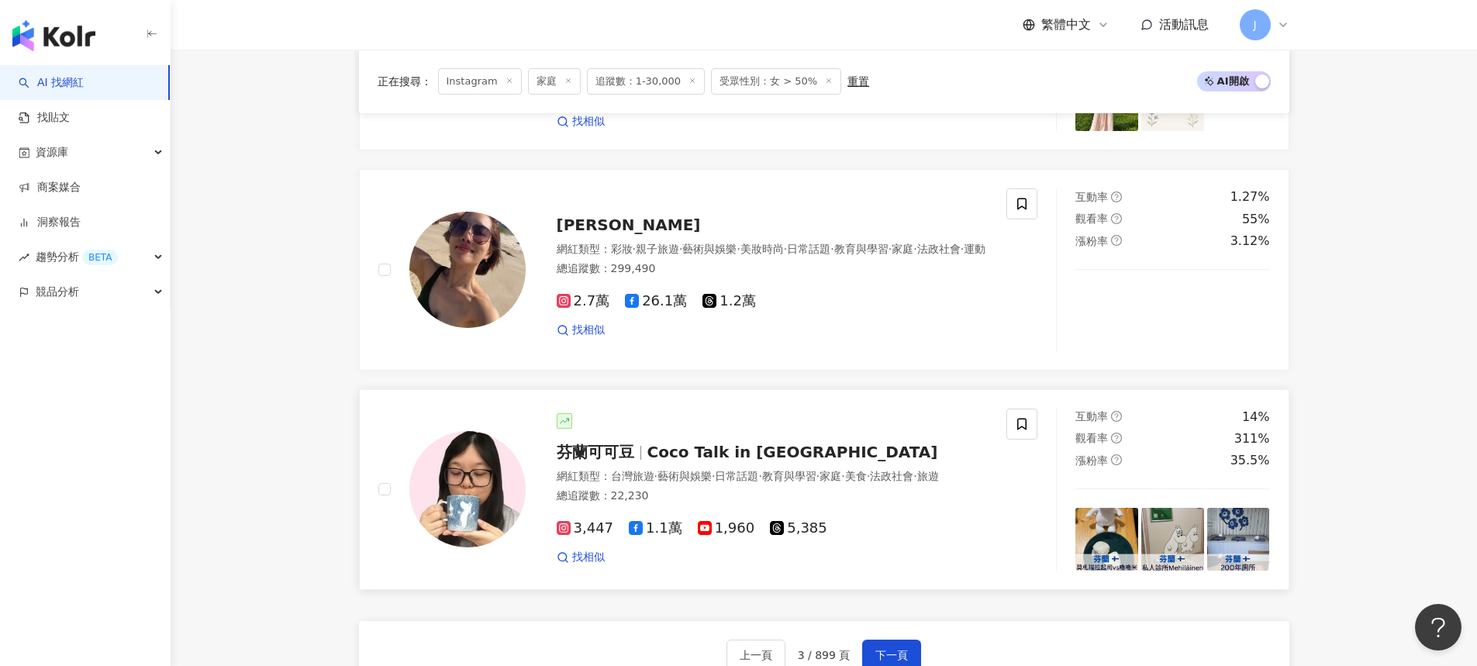
scroll to position [2783, 0]
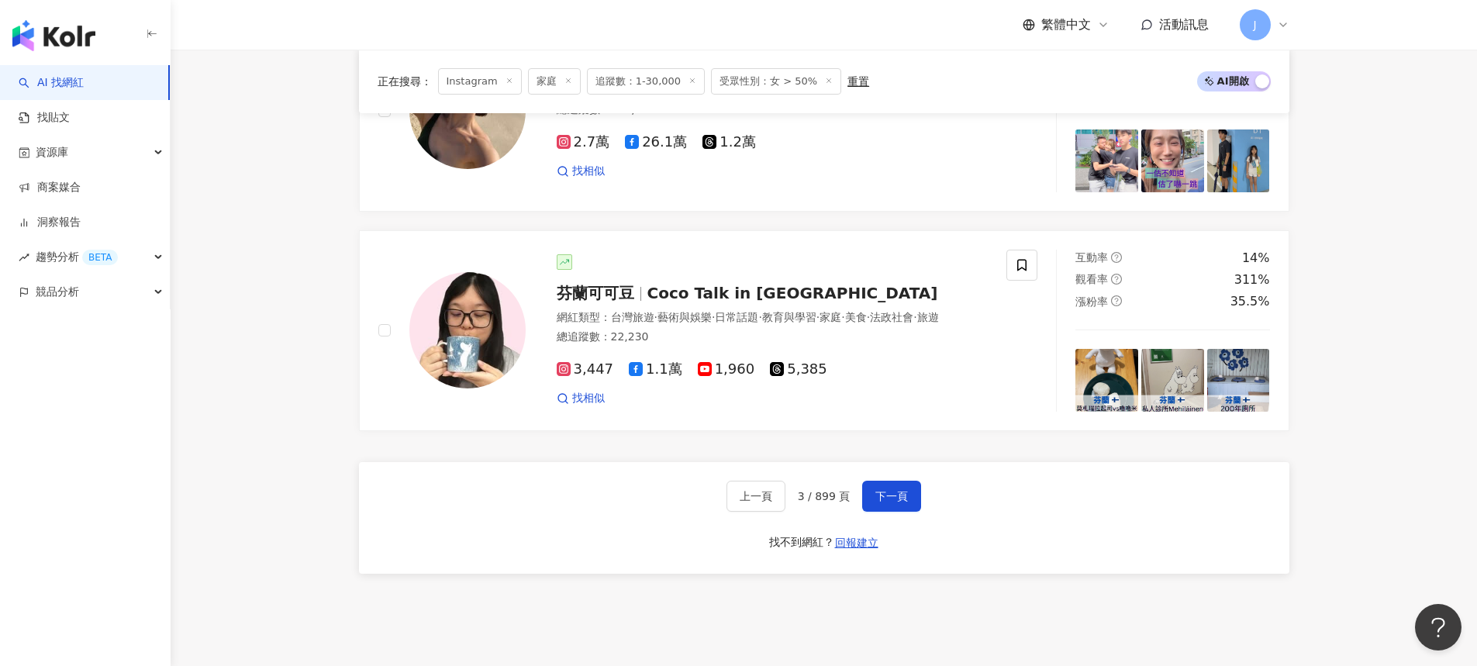
click at [925, 510] on div "上一頁 3 / 899 頁 下一頁 找不到網紅？ 回報建立" at bounding box center [824, 518] width 930 height 112
click at [894, 502] on span "下一頁" at bounding box center [891, 496] width 33 height 12
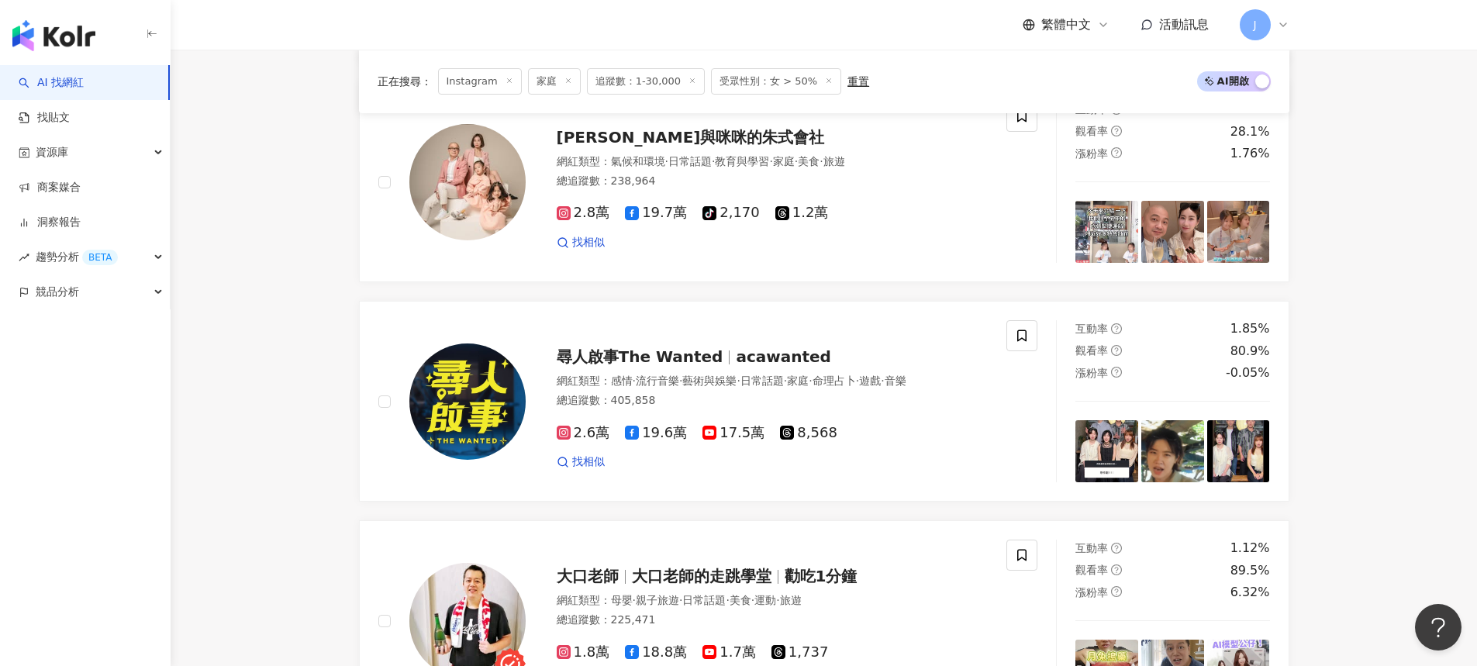
scroll to position [2680, 0]
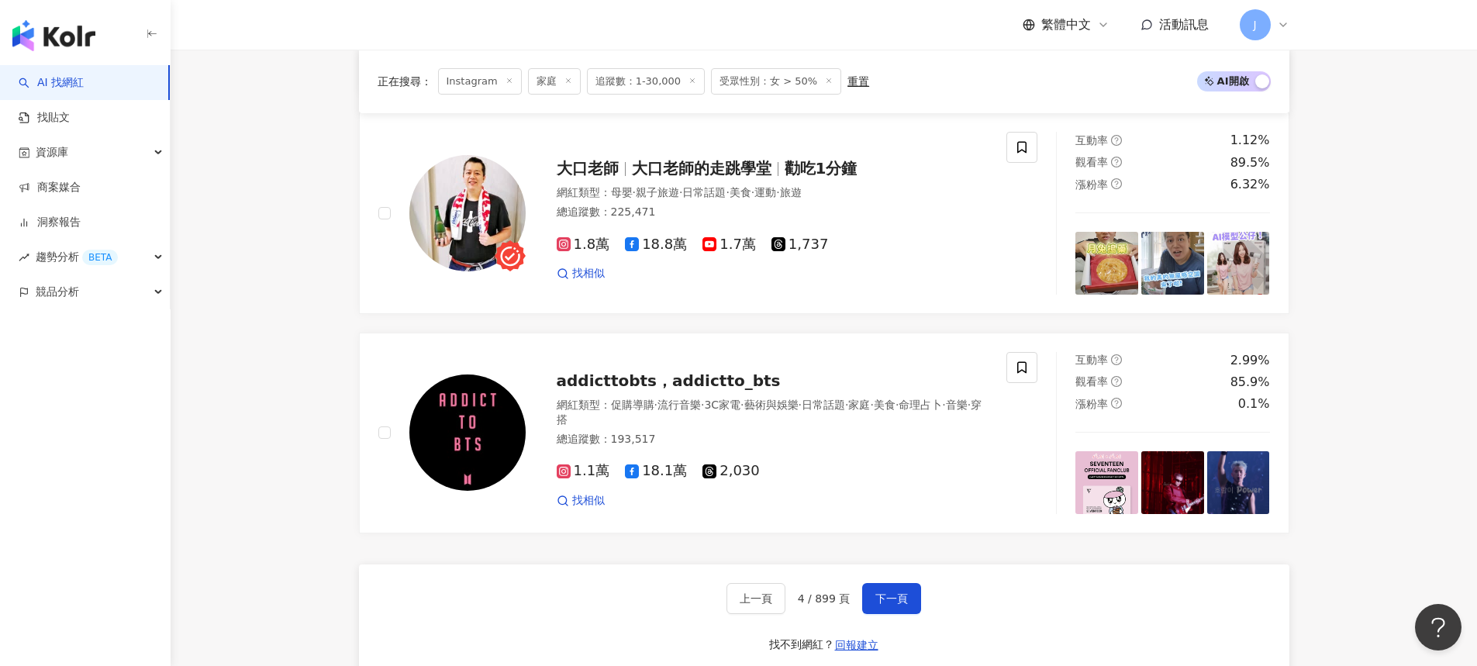
click at [887, 627] on div "上一頁 4 / 899 頁 下一頁 找不到網紅？ 回報建立" at bounding box center [824, 620] width 930 height 112
click at [888, 605] on span "下一頁" at bounding box center [891, 598] width 33 height 12
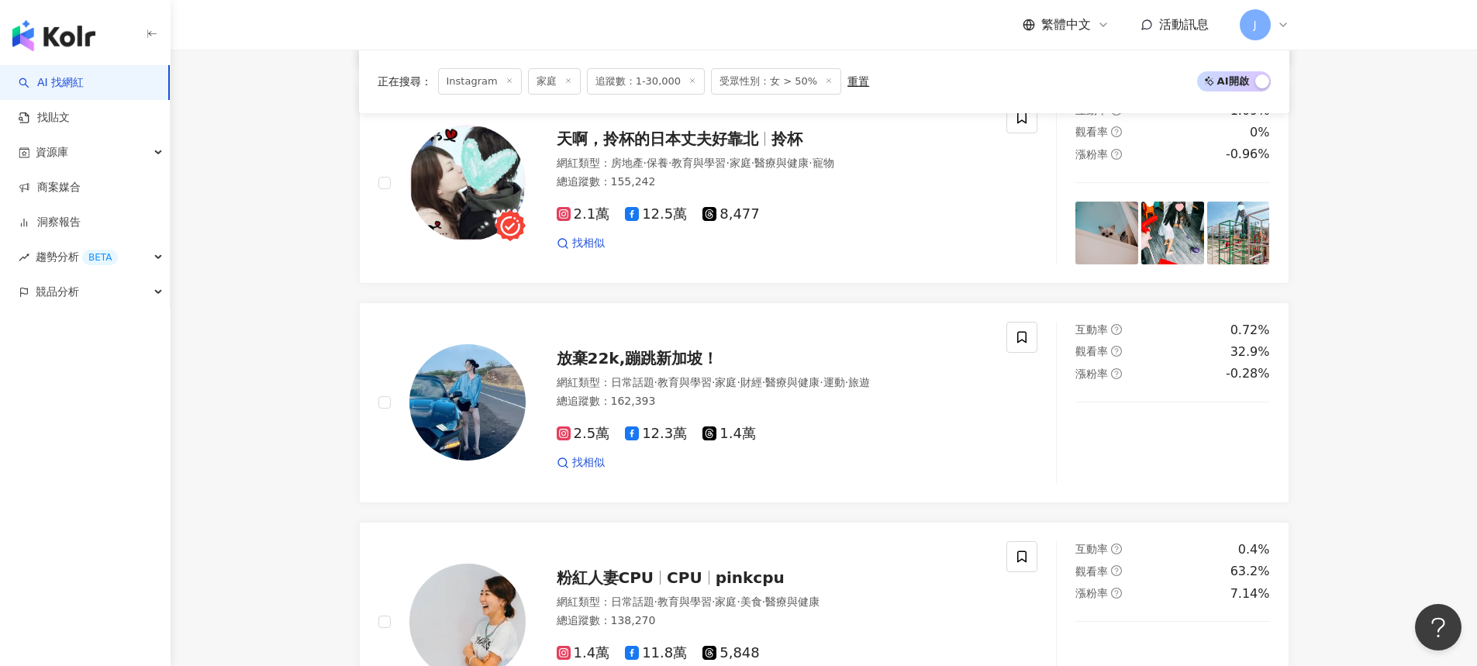
scroll to position [2945, 0]
